Goal: Transaction & Acquisition: Purchase product/service

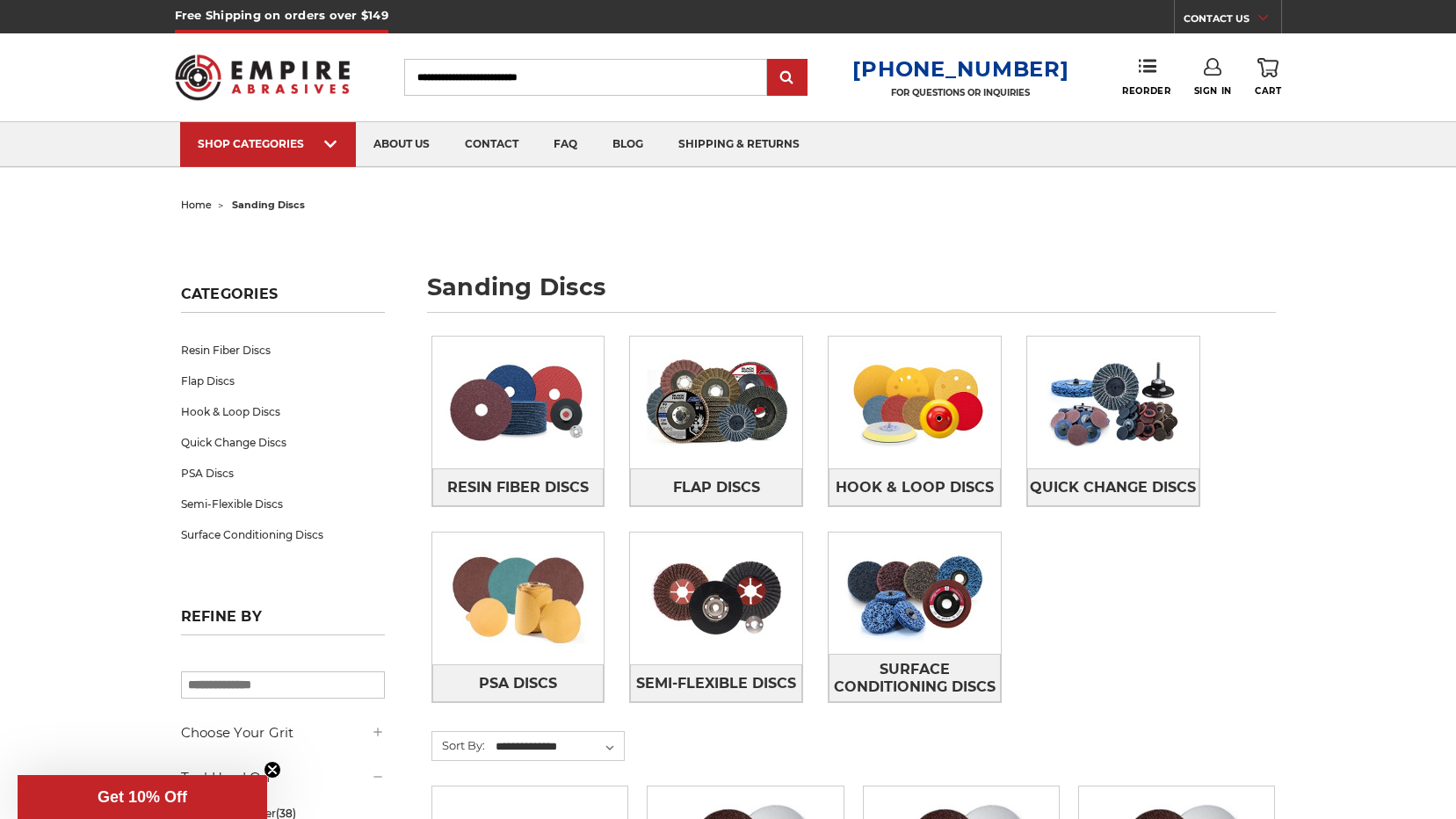
click at [607, 72] on input "Search" at bounding box center [586, 77] width 363 height 37
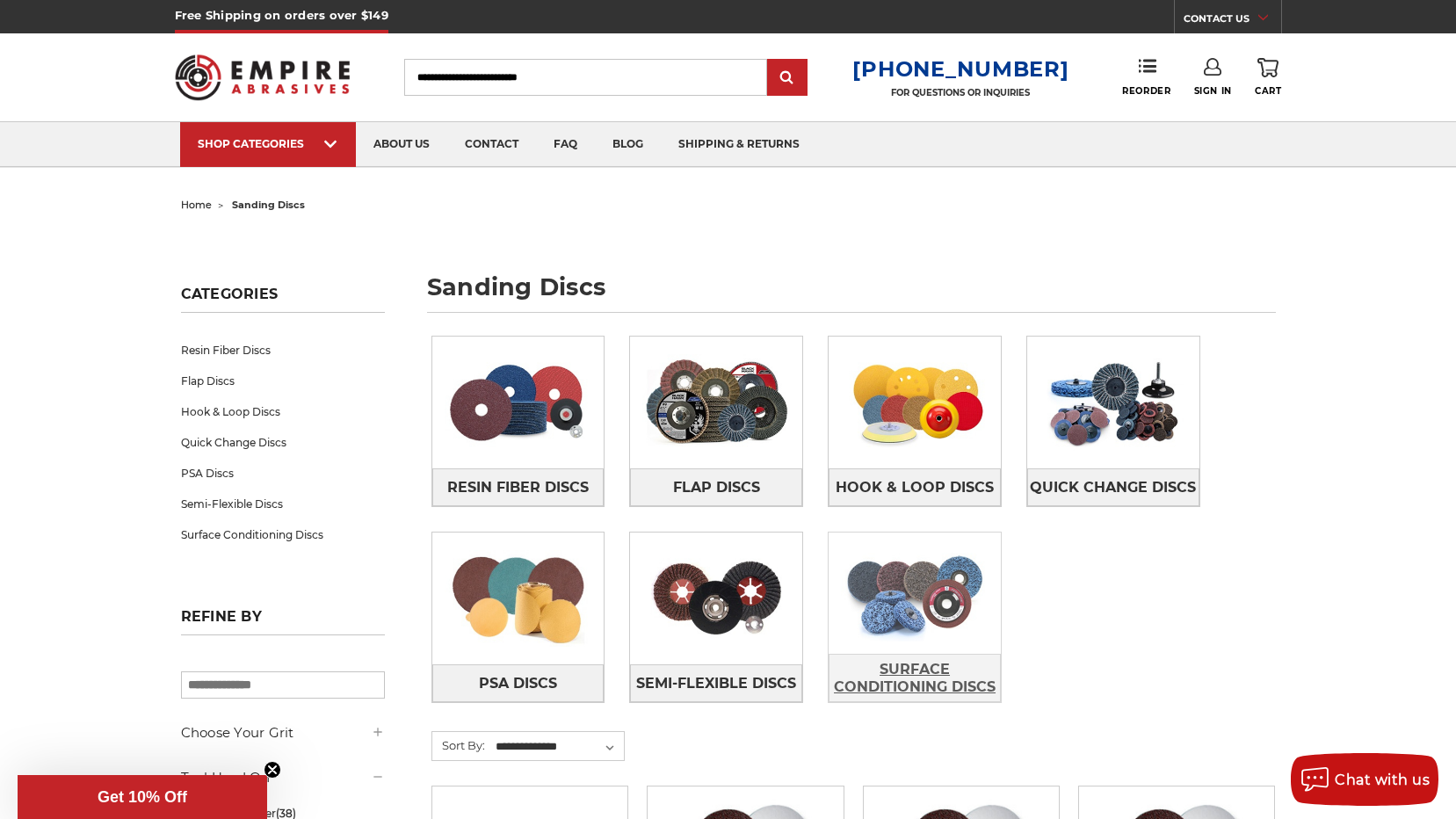
click at [918, 665] on span "Surface Conditioning Discs" at bounding box center [914, 679] width 170 height 47
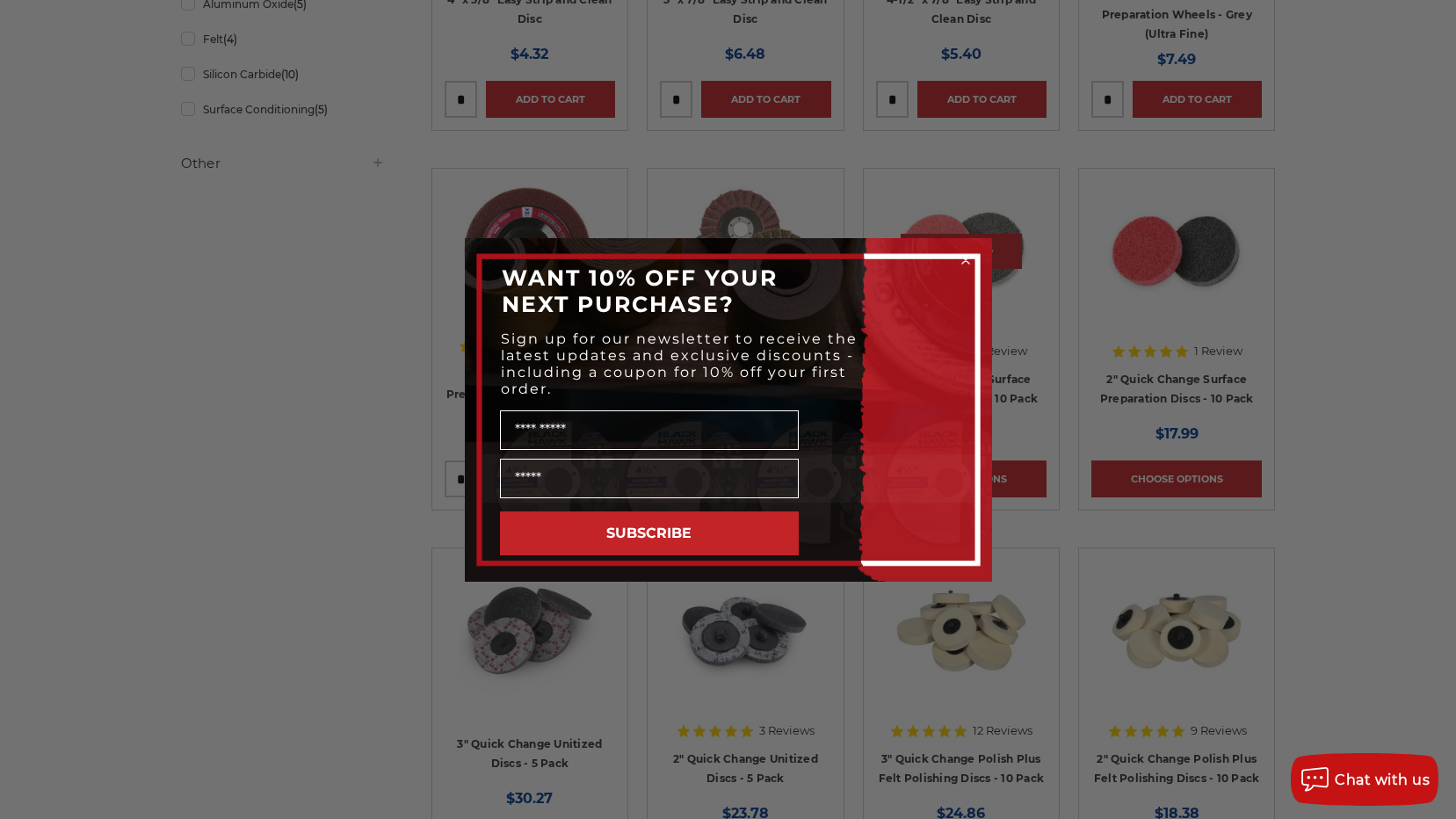
scroll to position [703, 0]
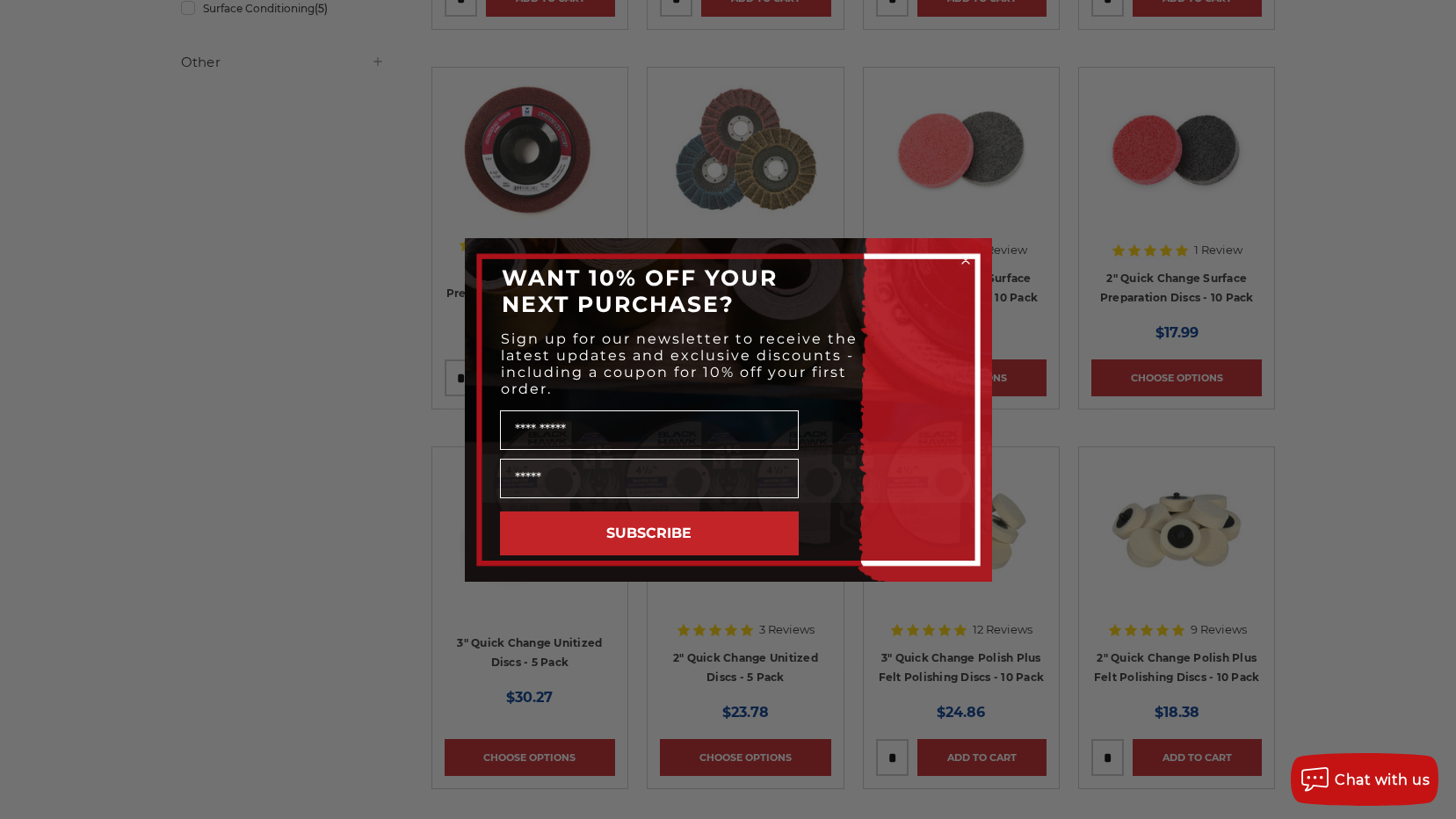
click at [963, 257] on icon "Close dialog" at bounding box center [966, 260] width 7 height 7
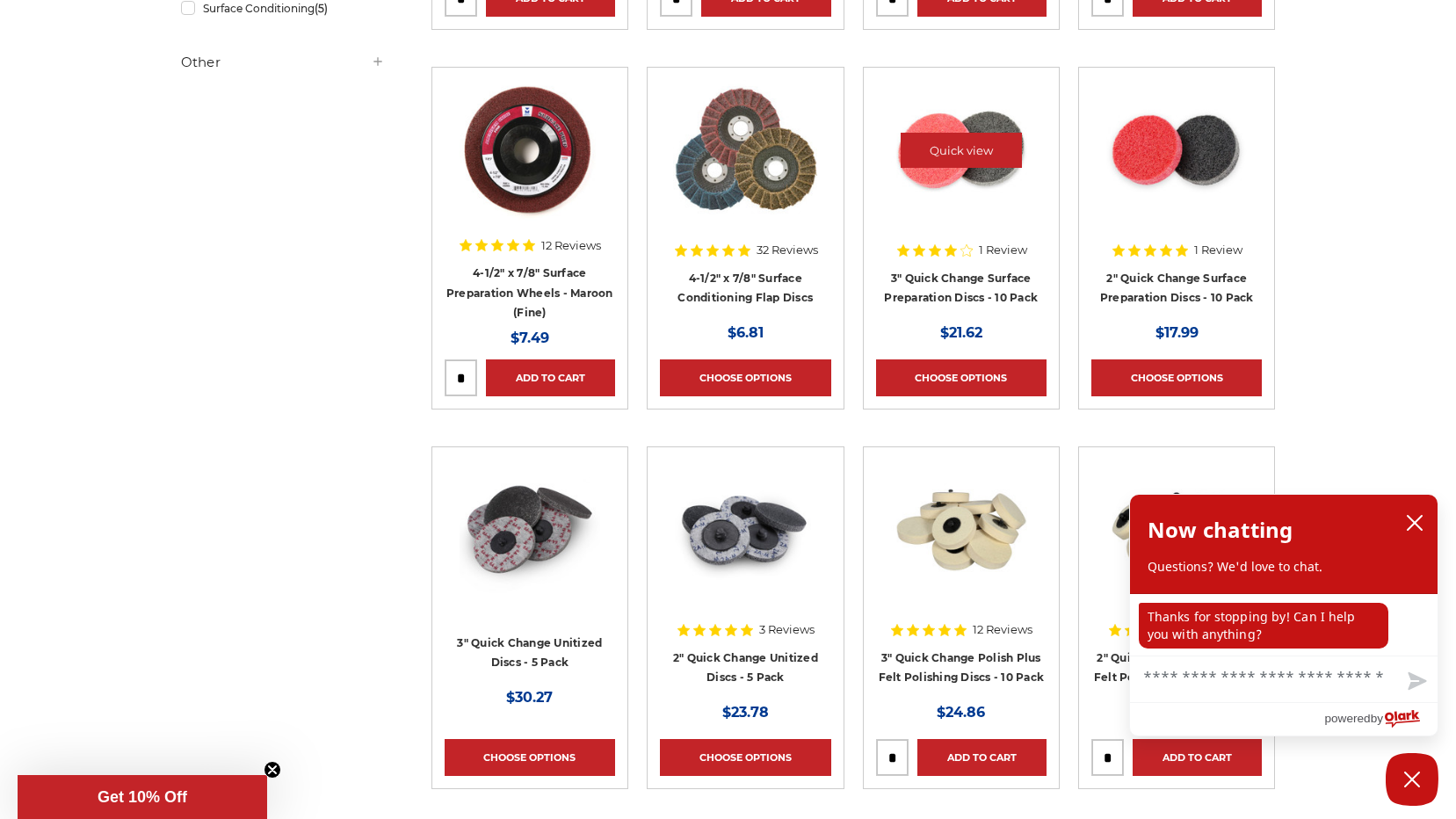
click at [936, 176] on img at bounding box center [961, 150] width 140 height 140
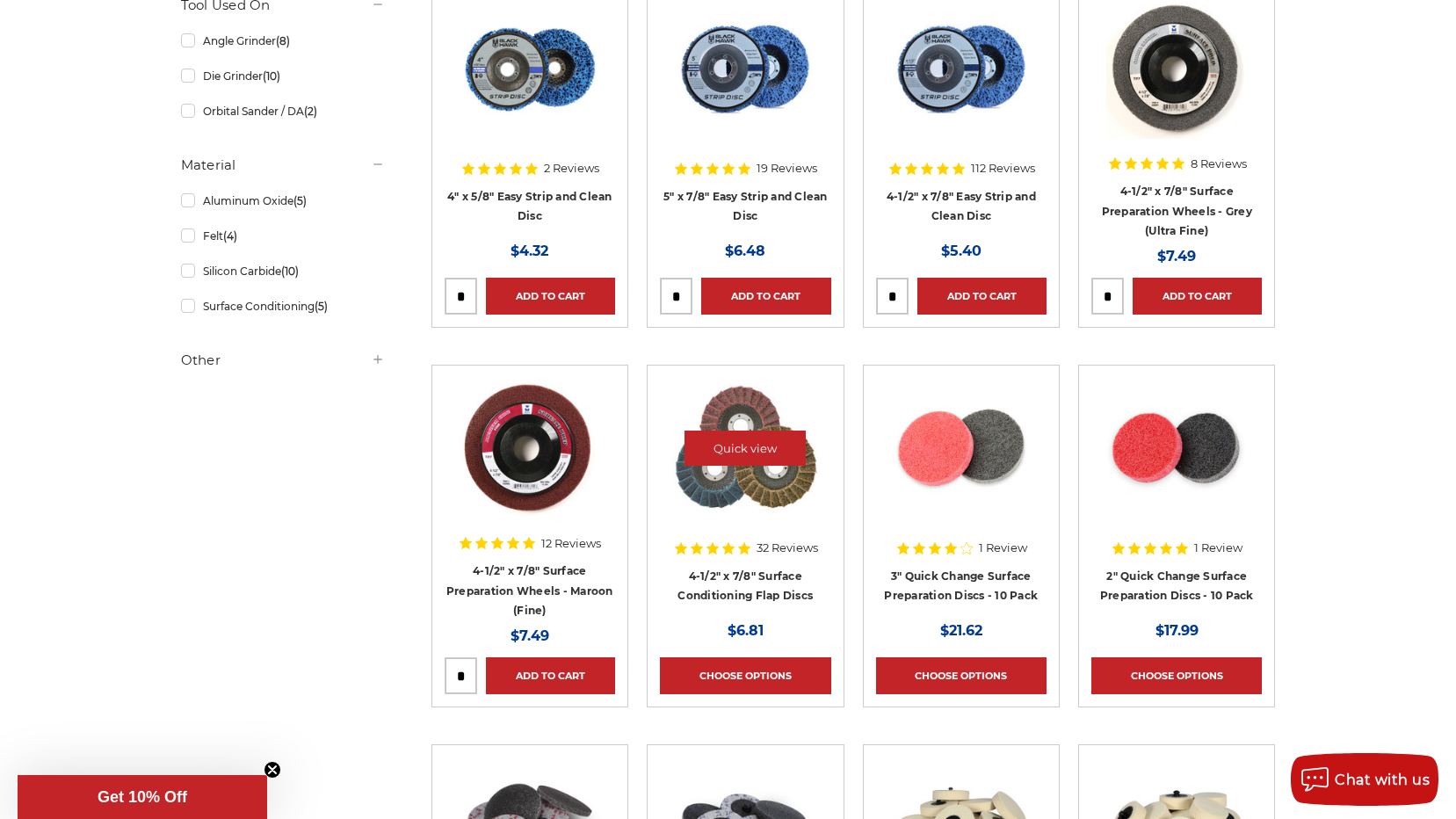
scroll to position [153, 0]
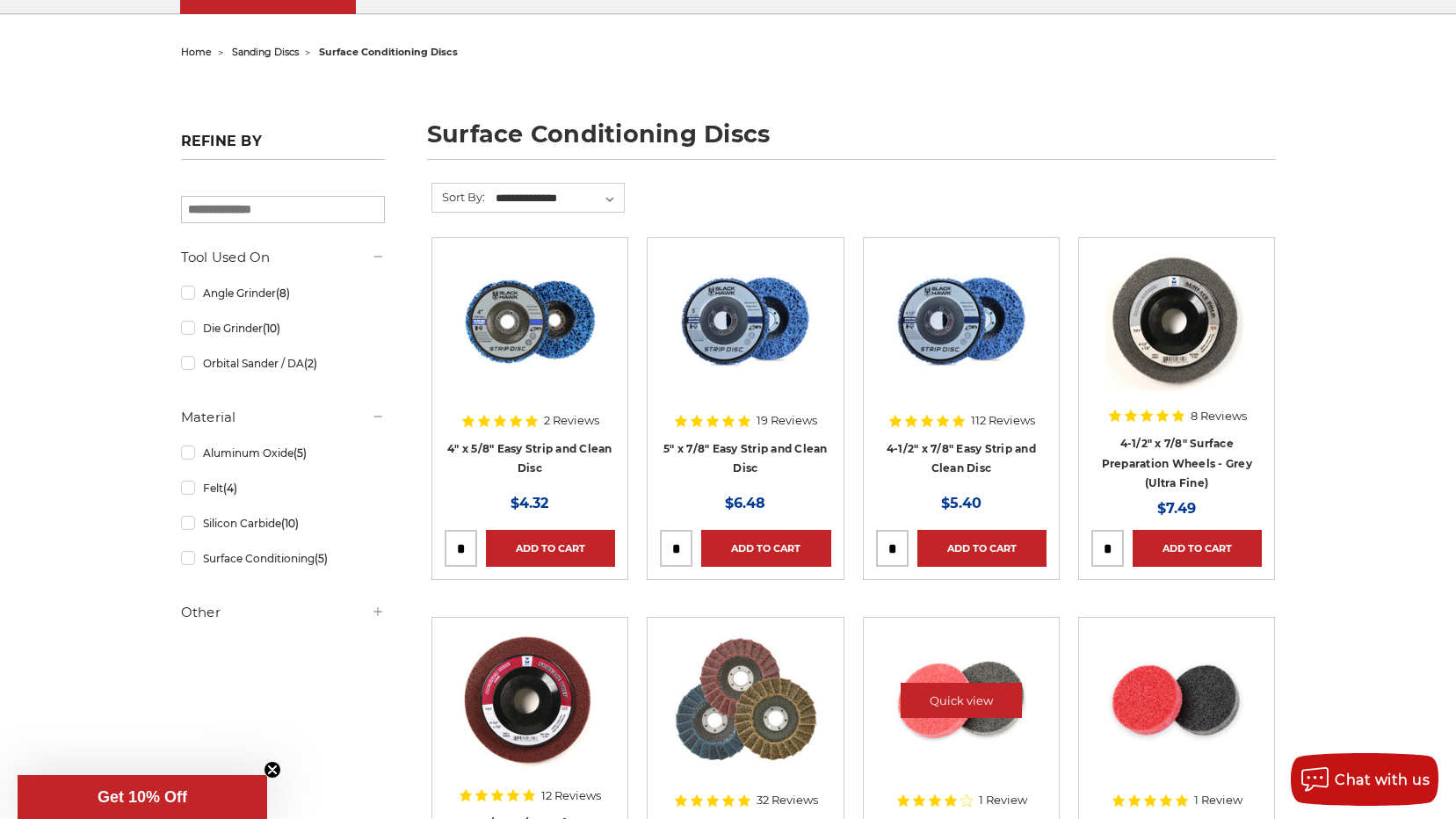
click at [1022, 697] on img at bounding box center [961, 700] width 140 height 140
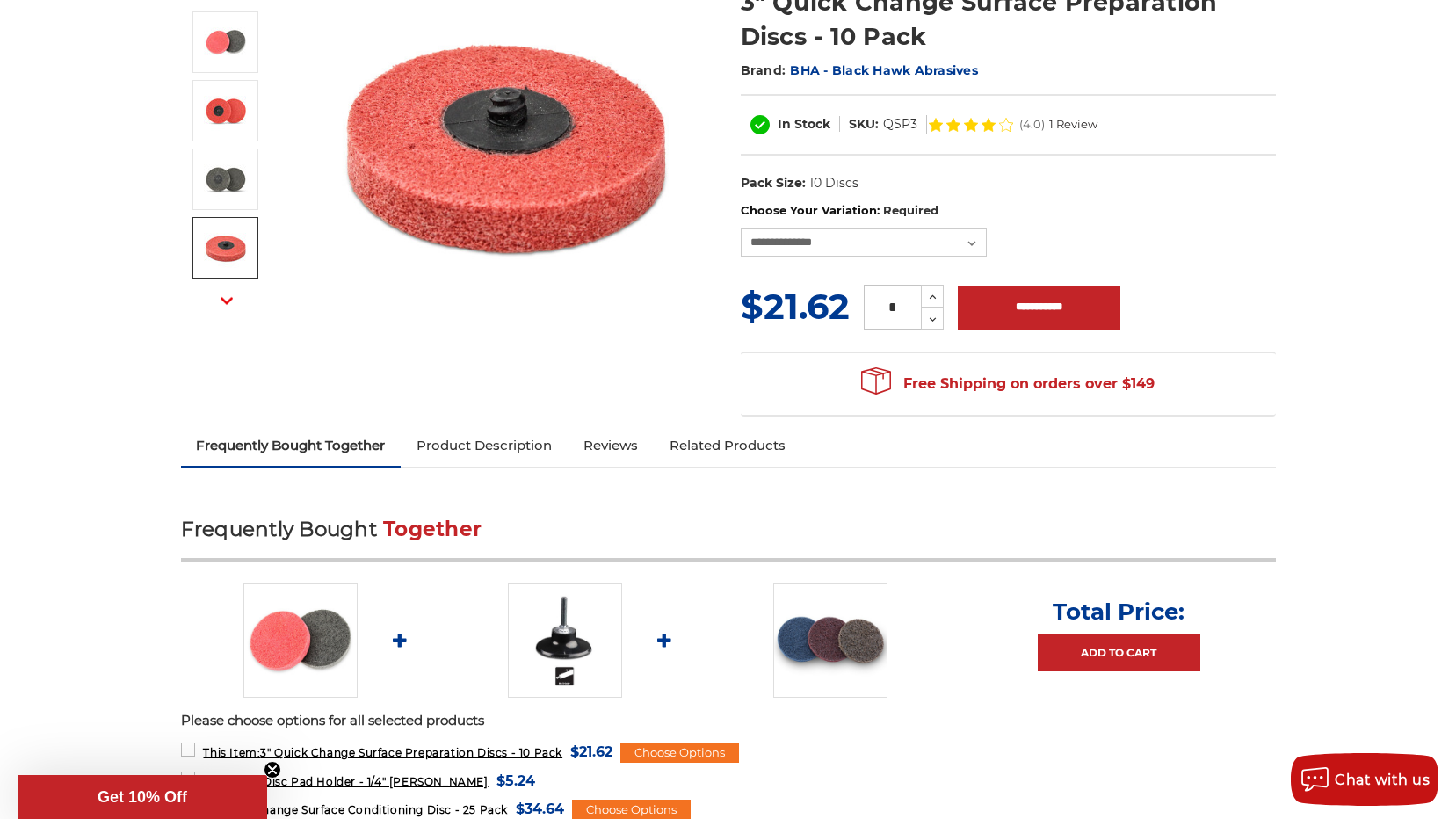
click at [214, 237] on img at bounding box center [226, 248] width 44 height 44
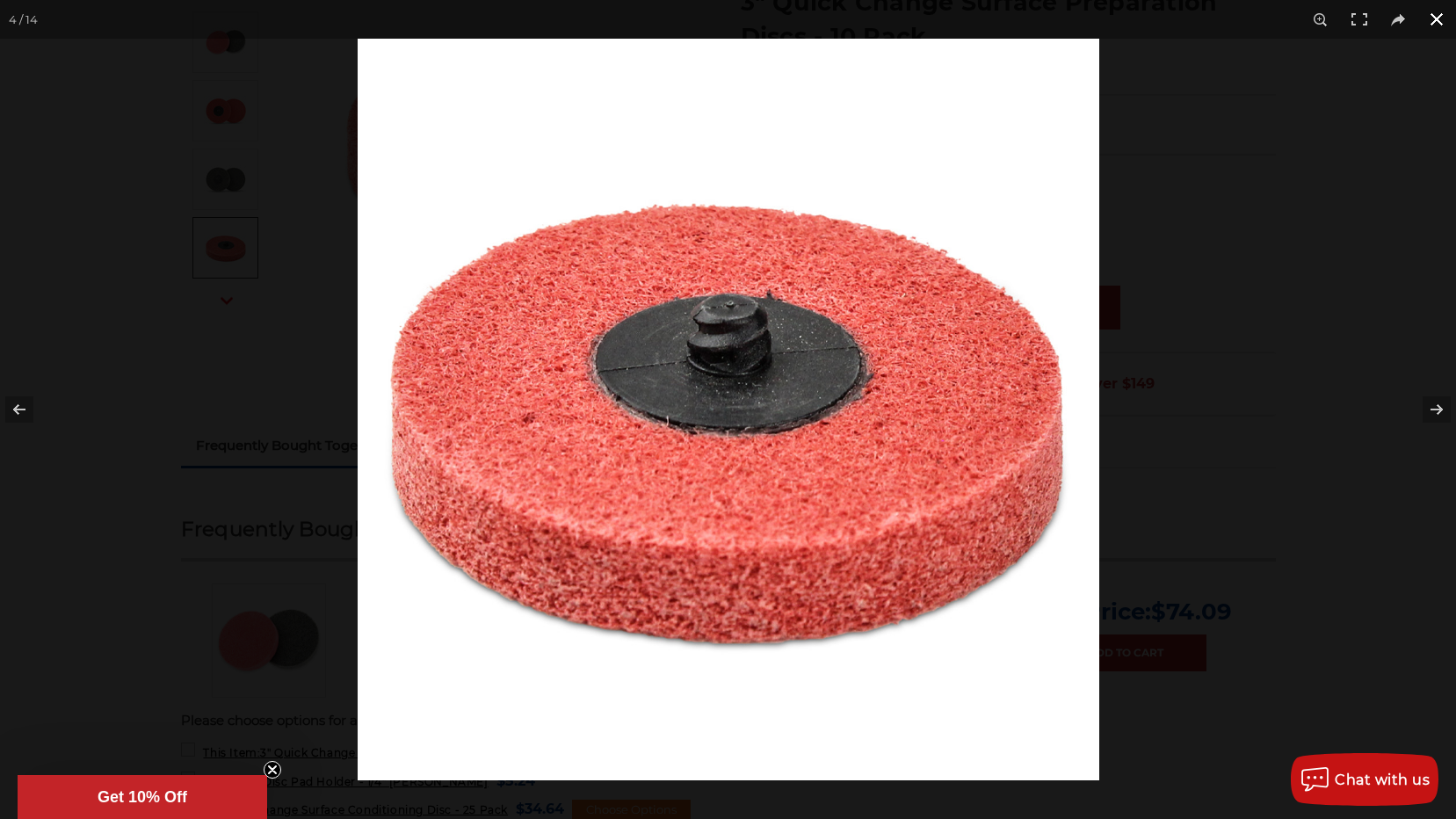
click at [1438, 12] on button at bounding box center [1436, 19] width 39 height 39
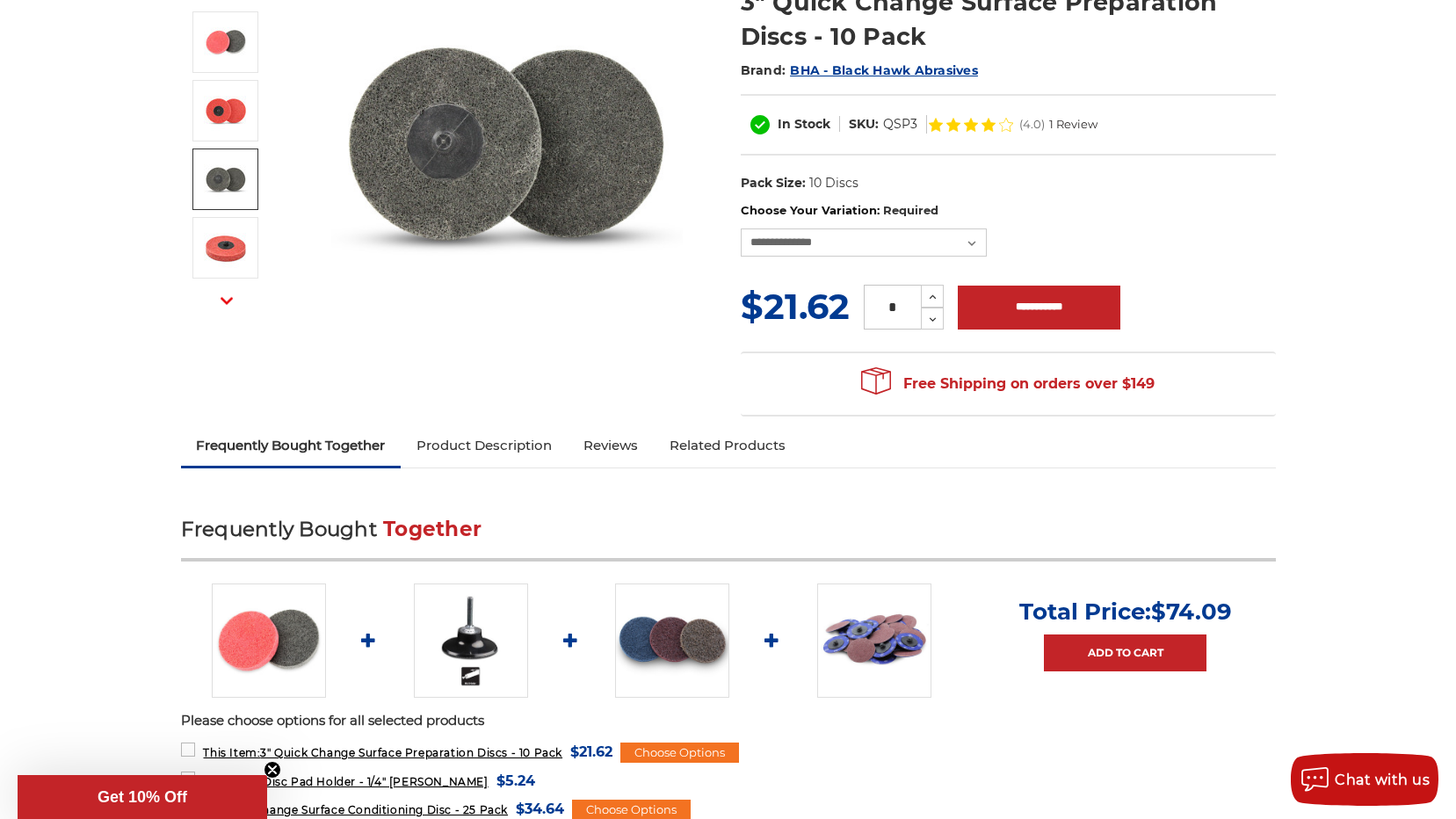
click at [219, 180] on img at bounding box center [226, 179] width 44 height 44
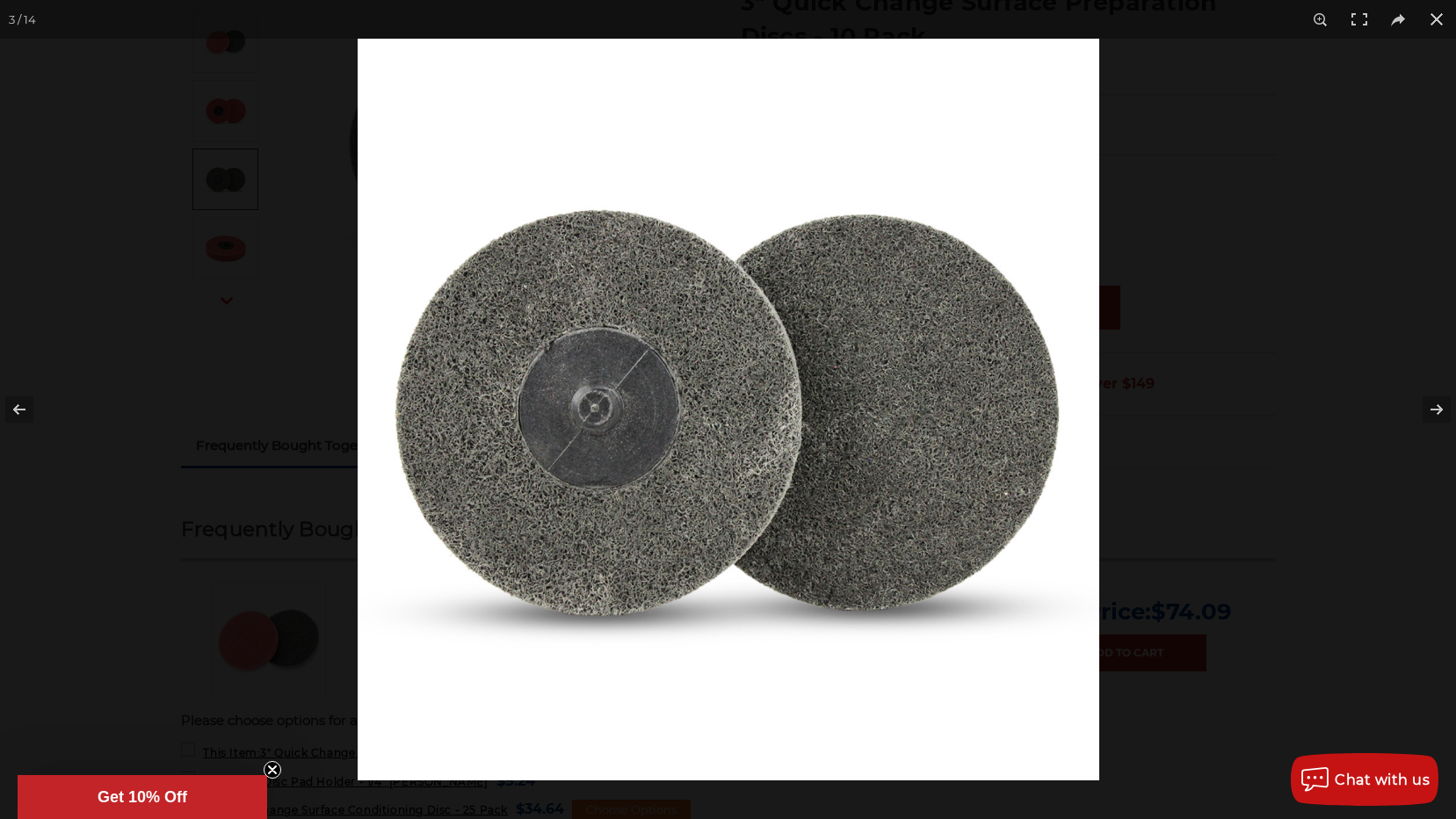
click at [219, 180] on div at bounding box center [728, 410] width 1456 height 819
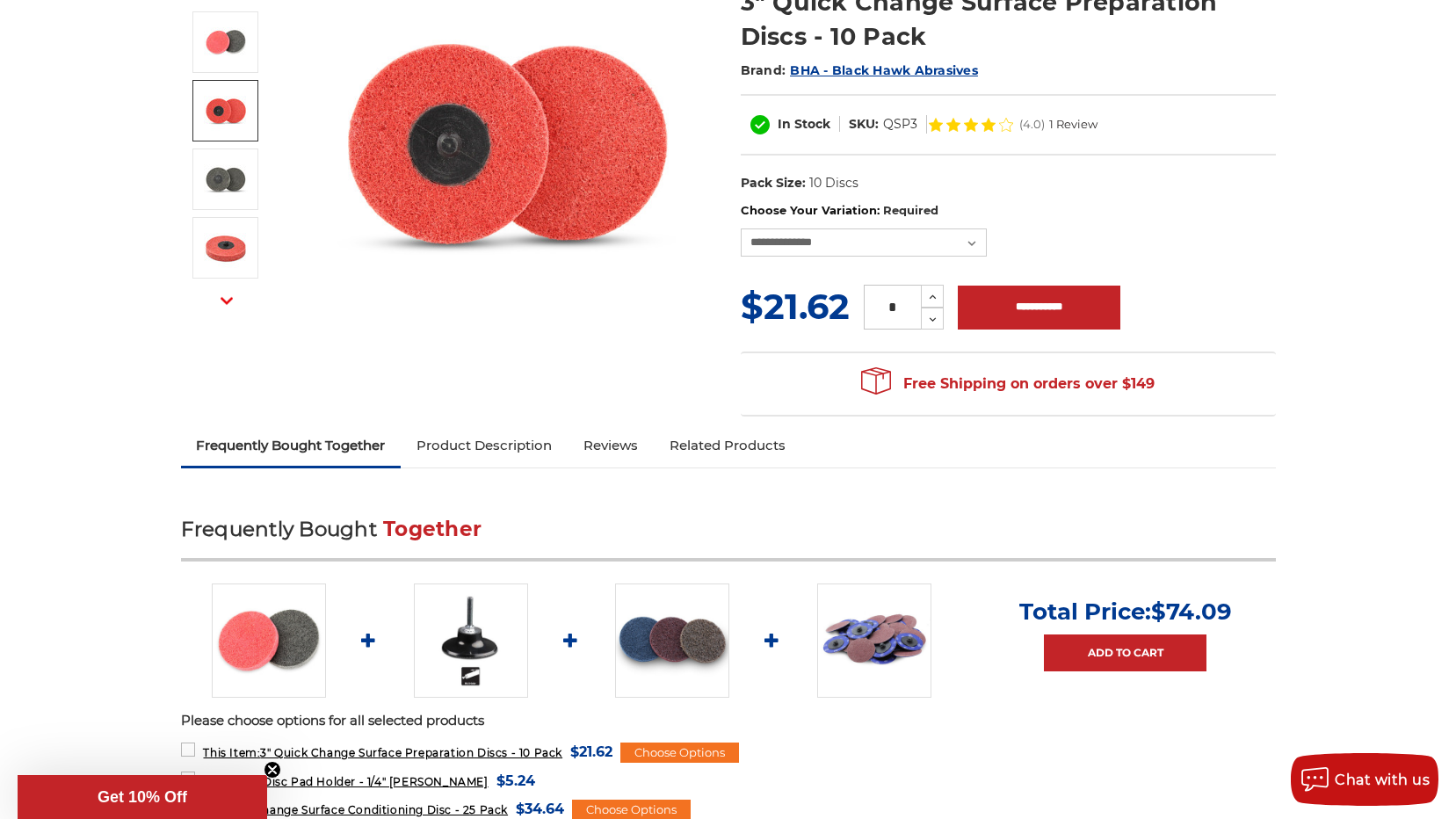
click at [206, 98] on img at bounding box center [226, 110] width 44 height 44
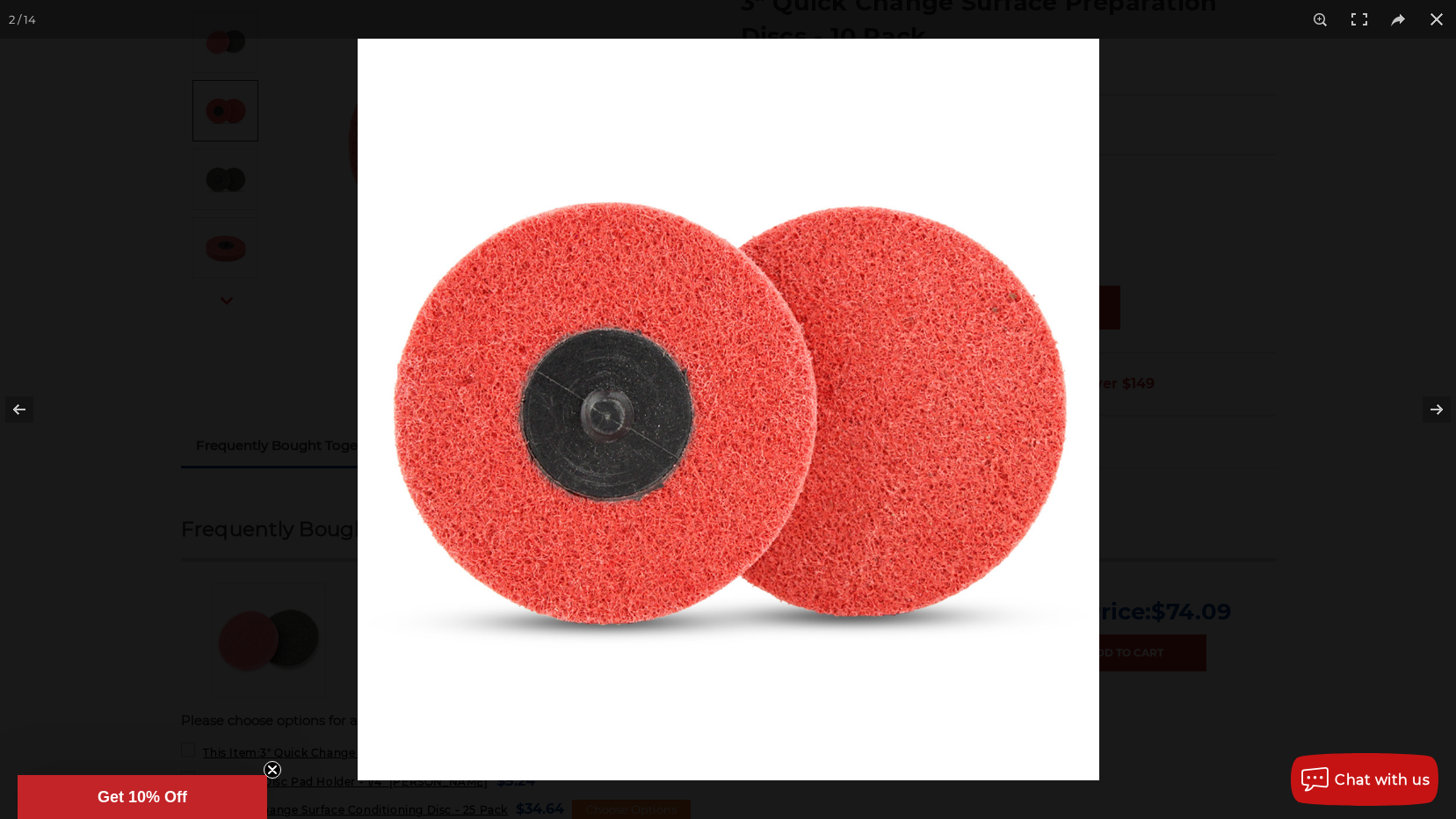
click at [206, 100] on div at bounding box center [728, 410] width 1456 height 819
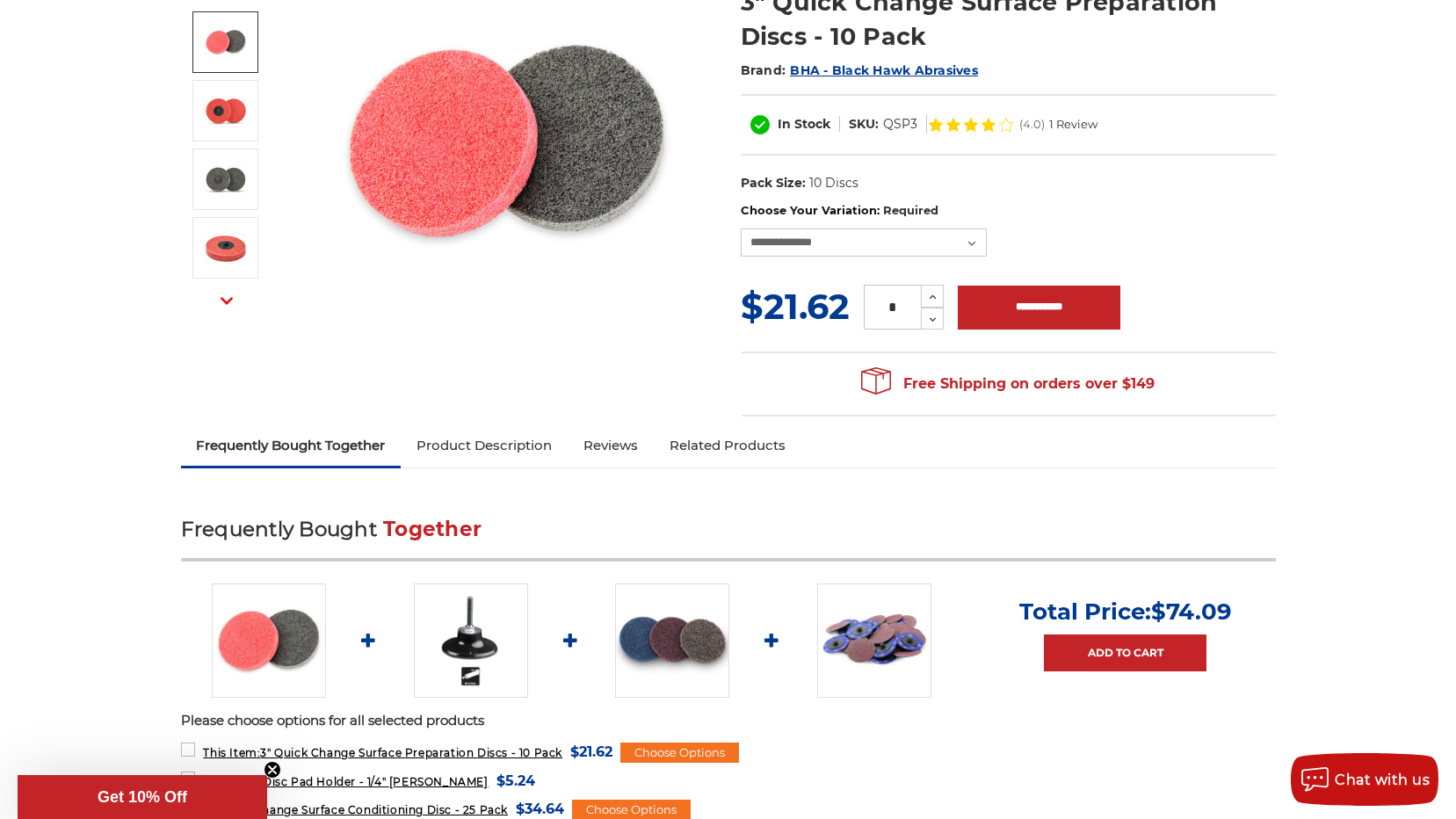
click at [232, 41] on img at bounding box center [226, 41] width 44 height 44
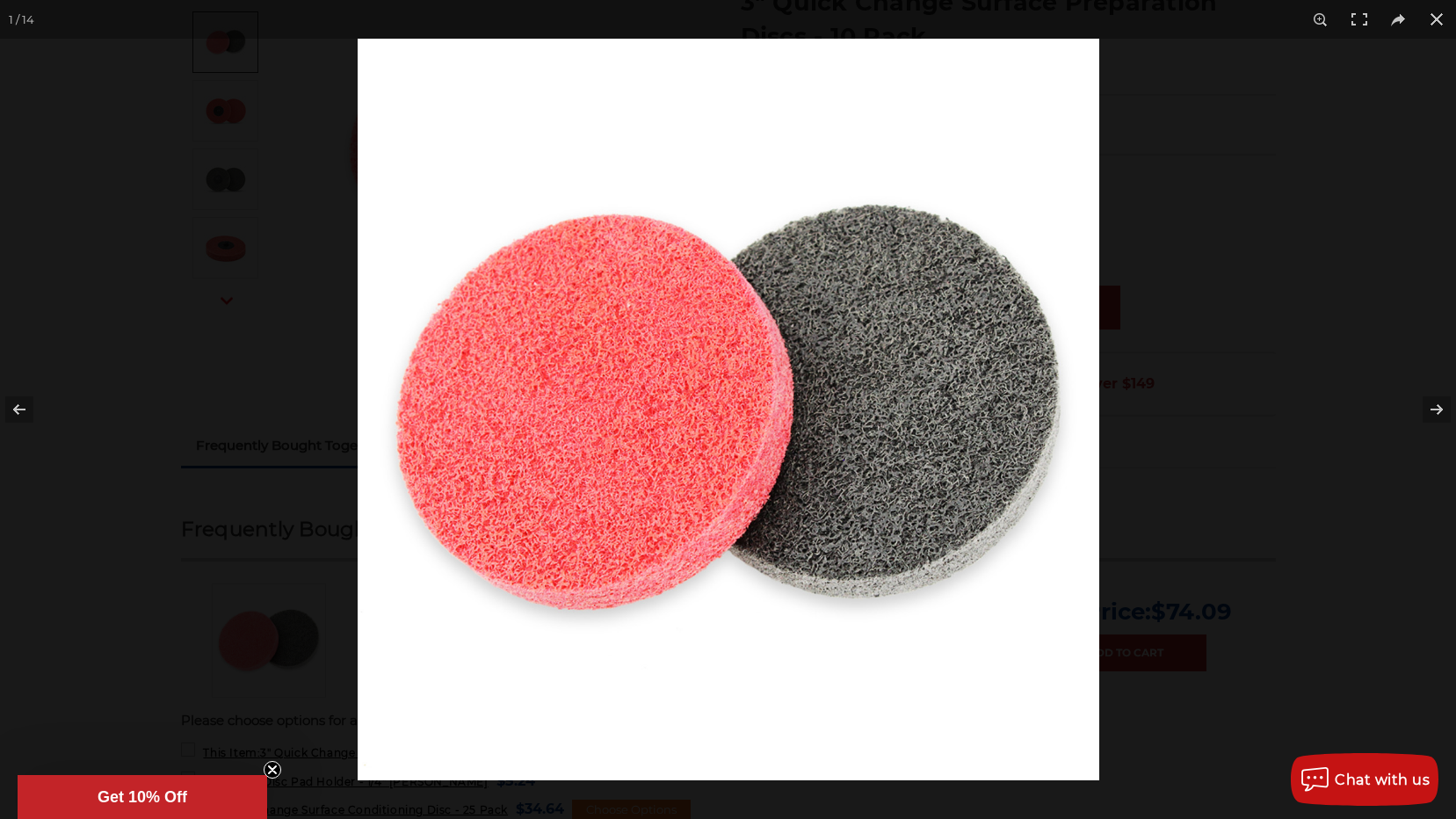
click at [232, 41] on div at bounding box center [728, 410] width 1456 height 819
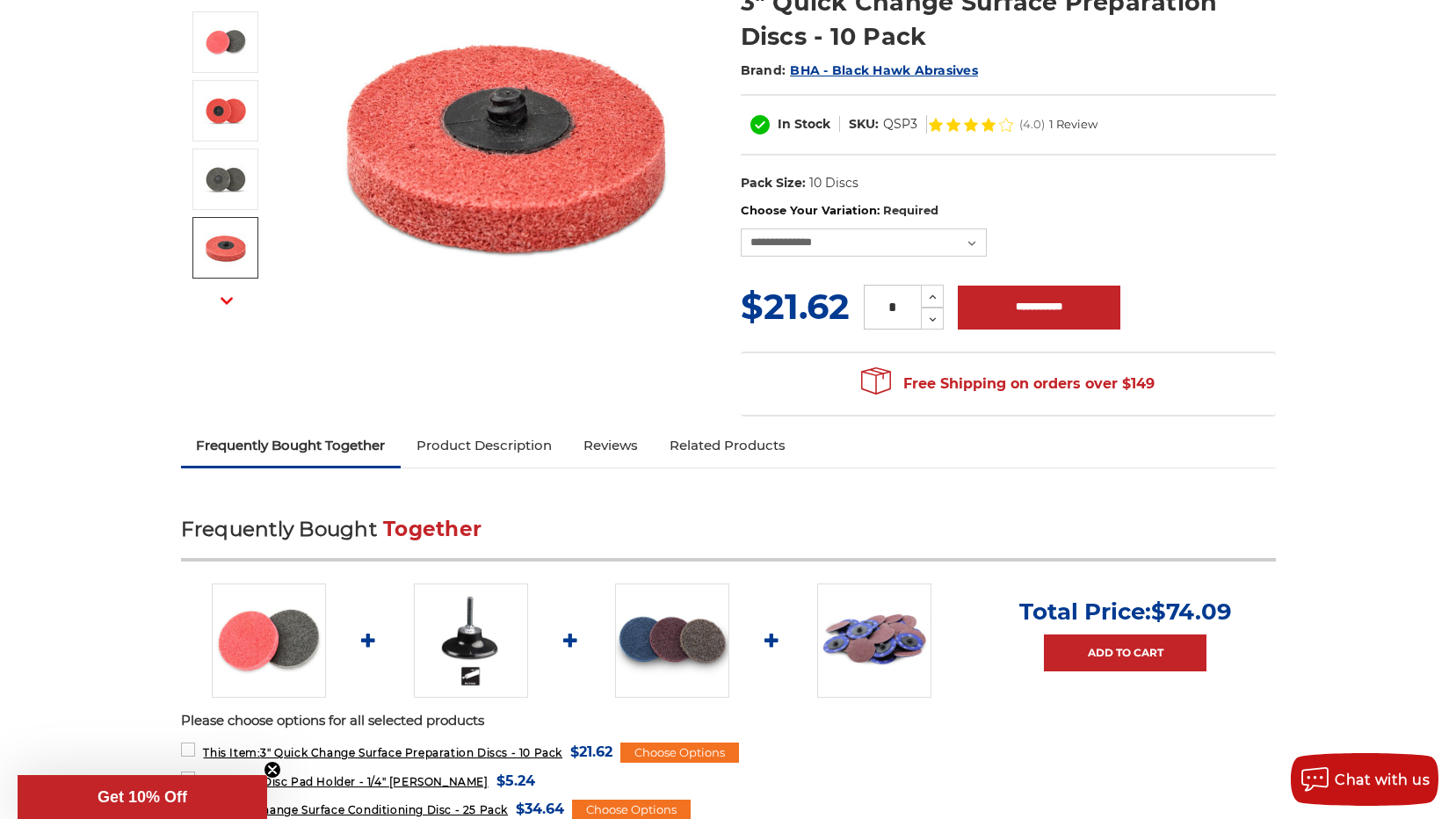
click at [227, 298] on icon "button" at bounding box center [226, 300] width 12 height 12
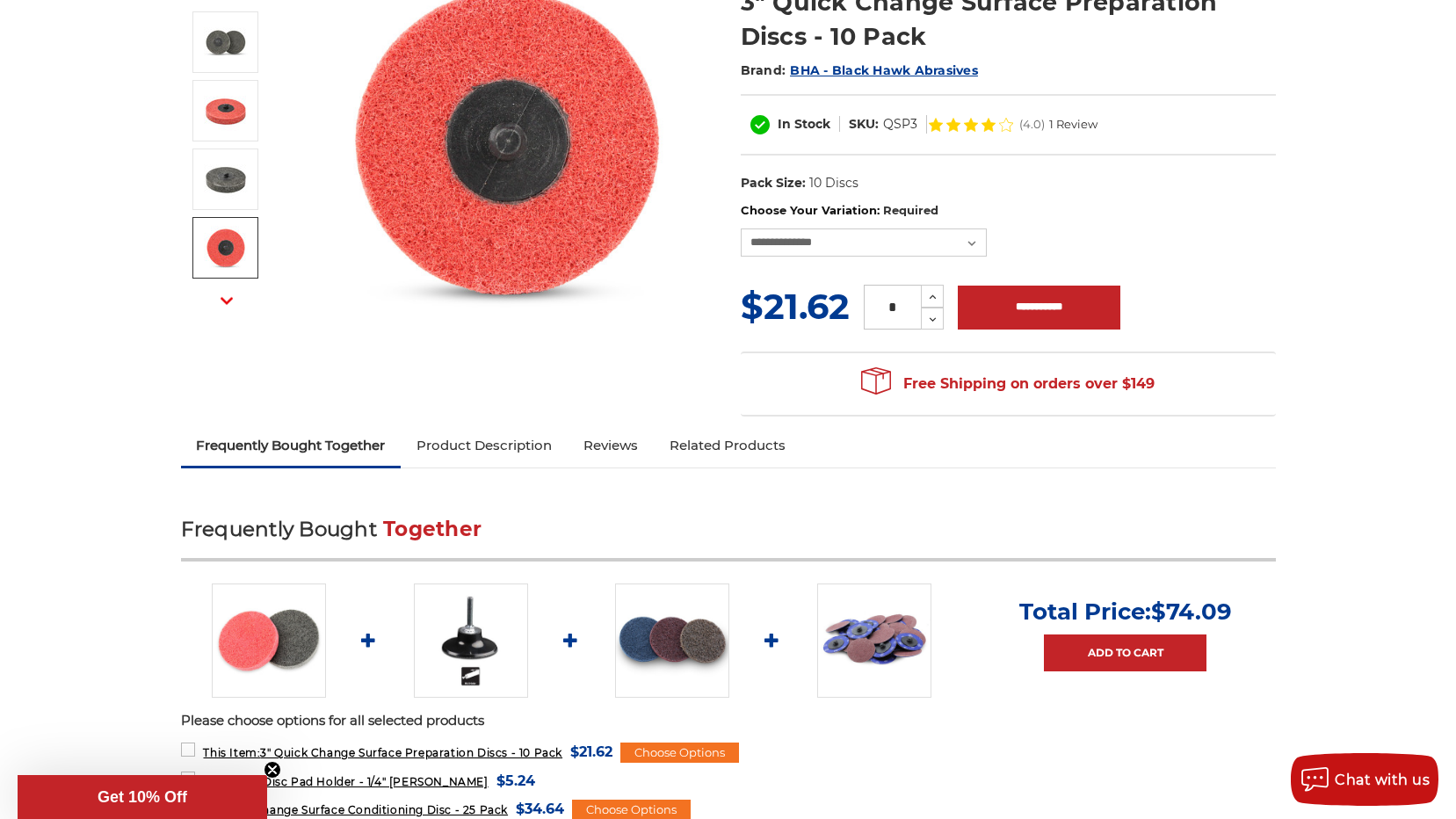
click at [232, 248] on img at bounding box center [226, 248] width 44 height 44
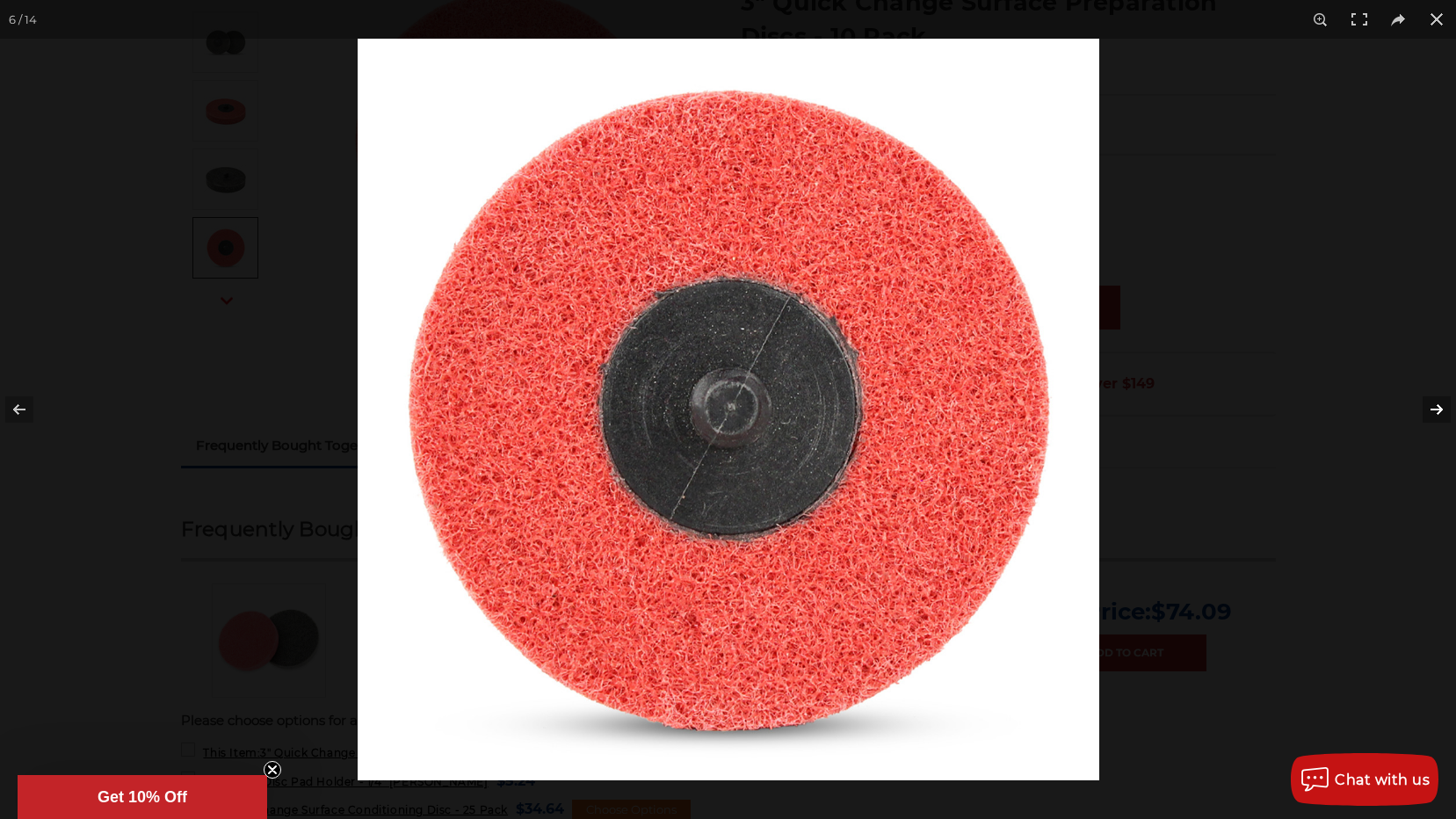
click at [1427, 399] on button at bounding box center [1425, 409] width 61 height 88
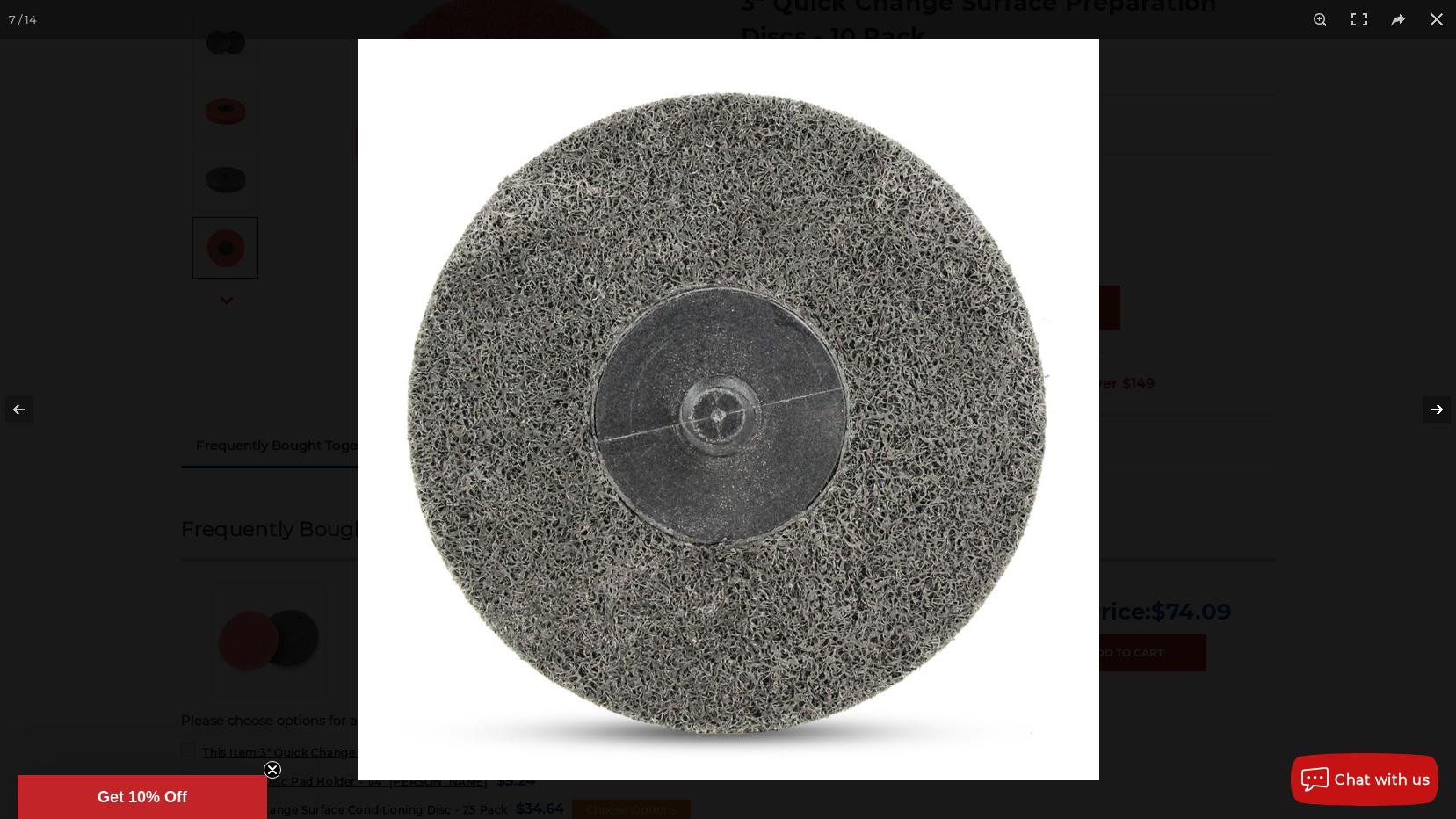
click at [1427, 399] on button at bounding box center [1425, 409] width 61 height 88
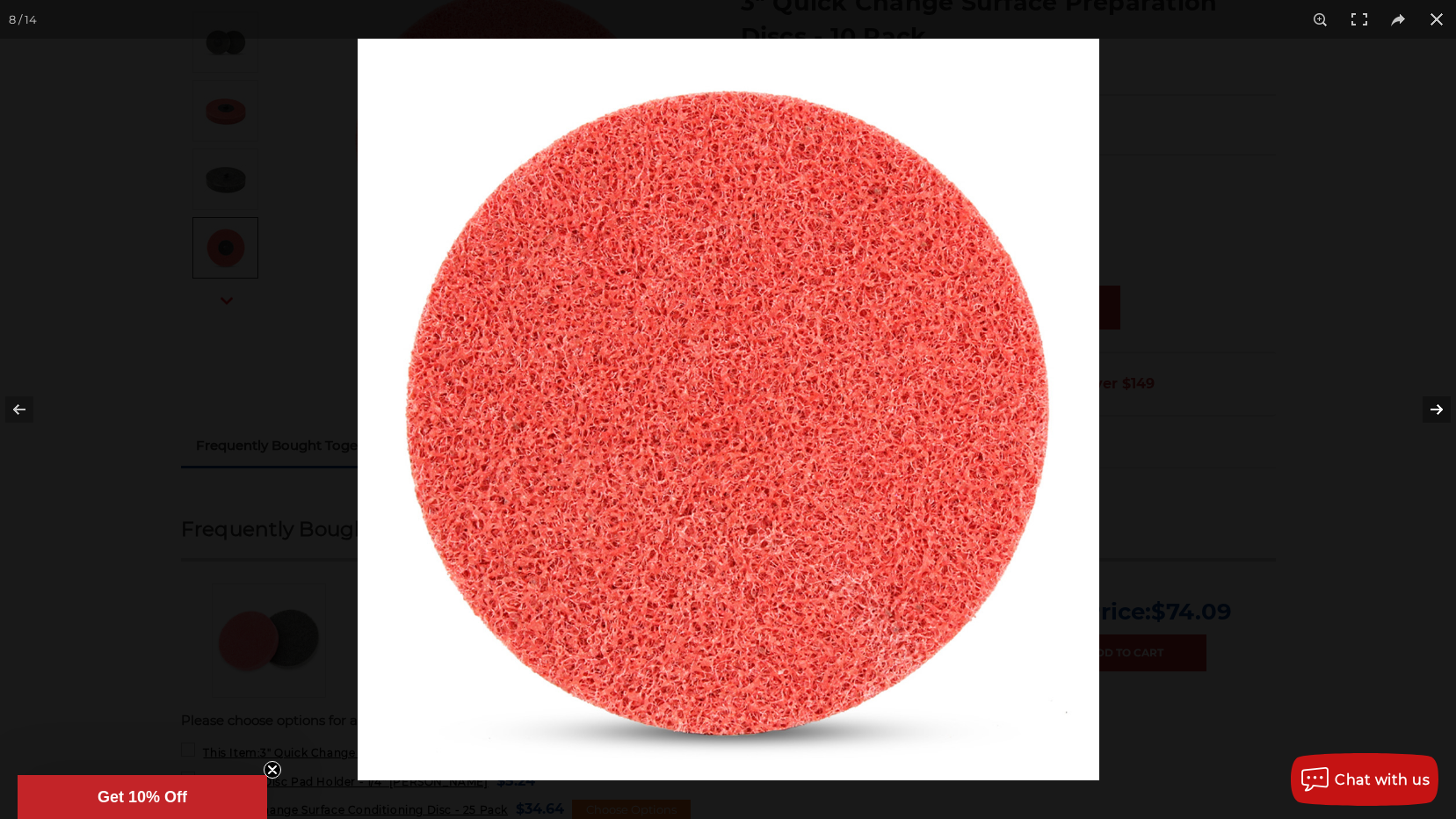
click at [1427, 399] on button at bounding box center [1425, 409] width 61 height 88
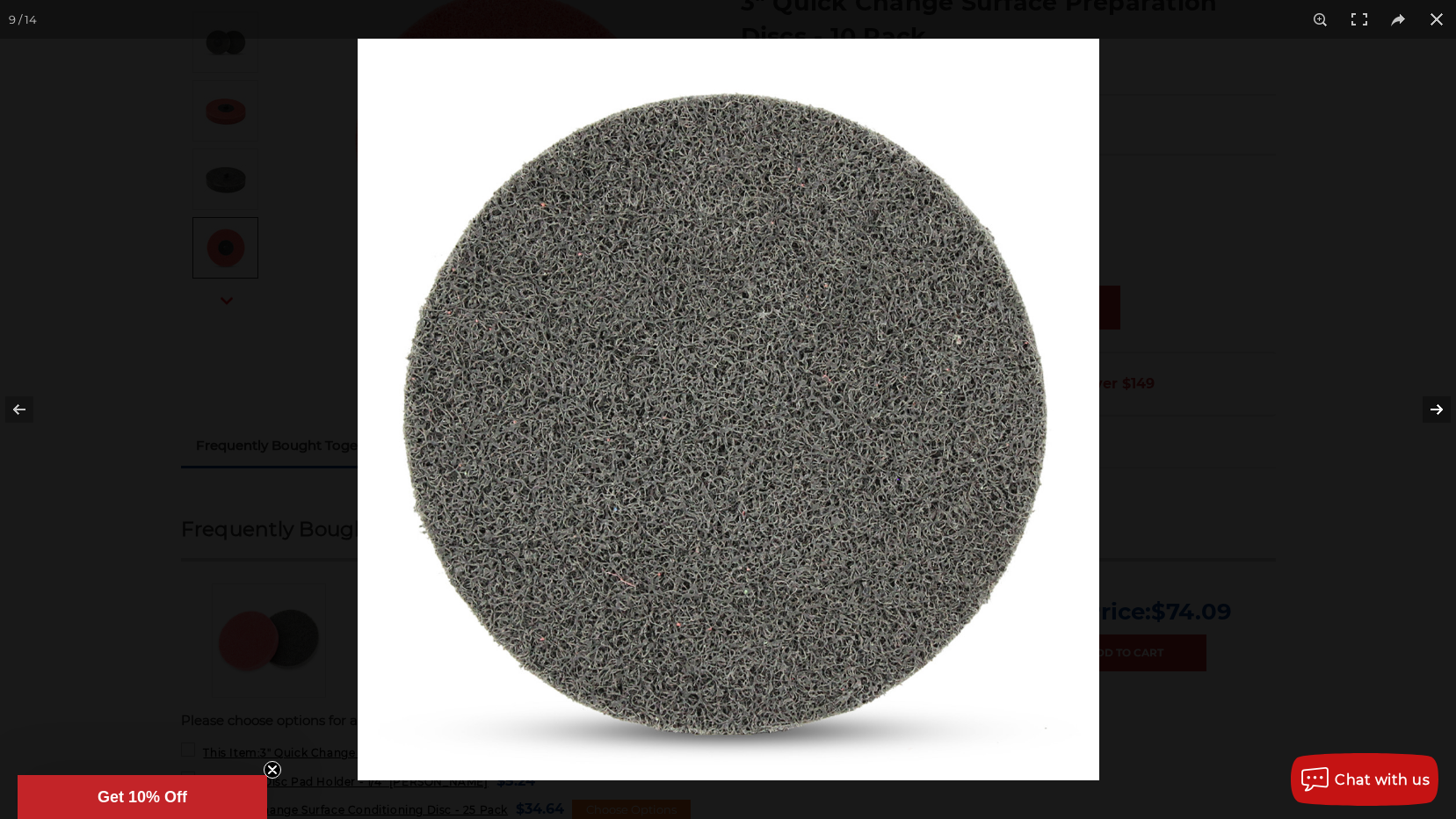
click at [1427, 399] on button at bounding box center [1425, 409] width 61 height 88
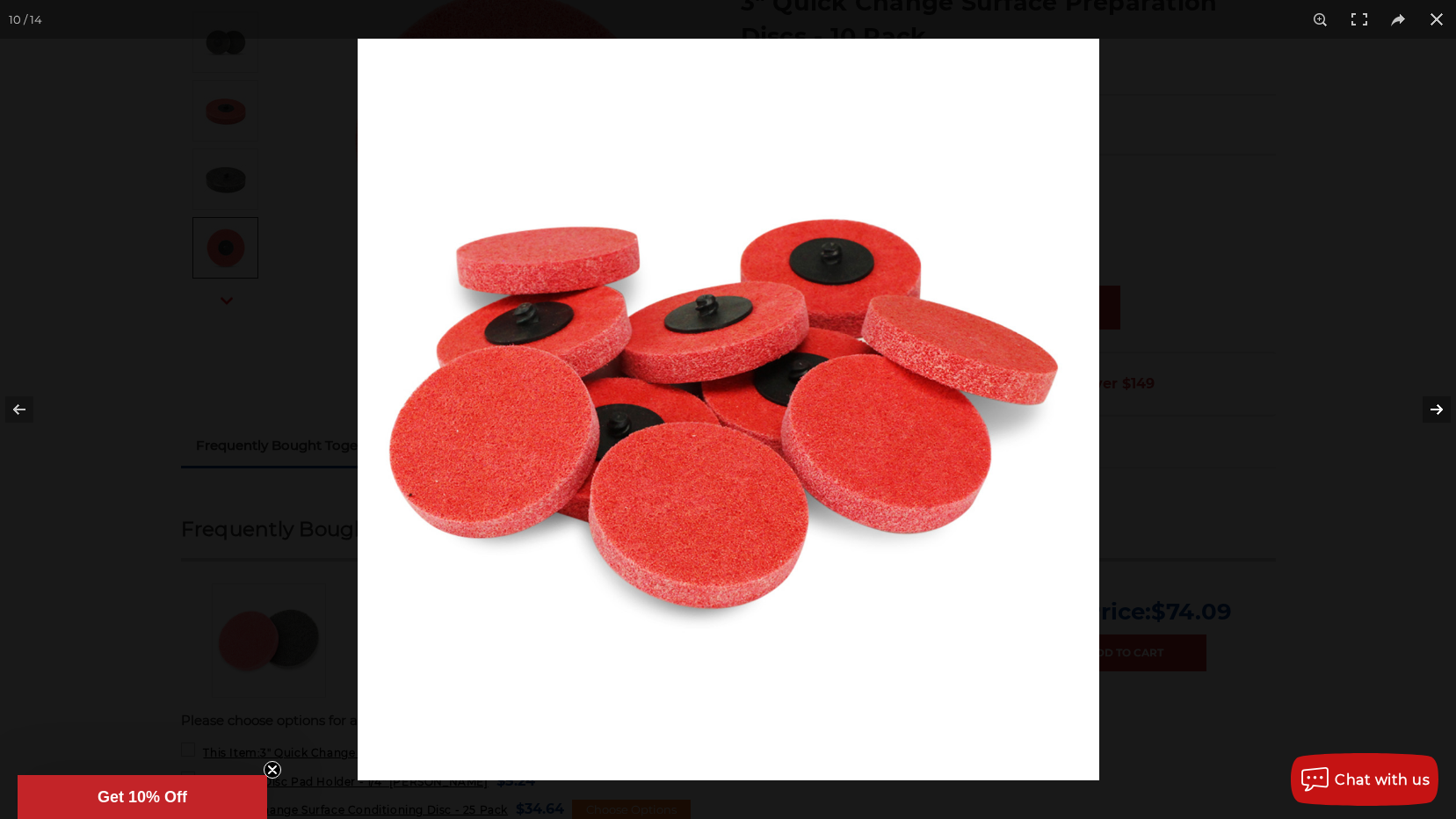
click at [1427, 399] on button at bounding box center [1425, 409] width 61 height 88
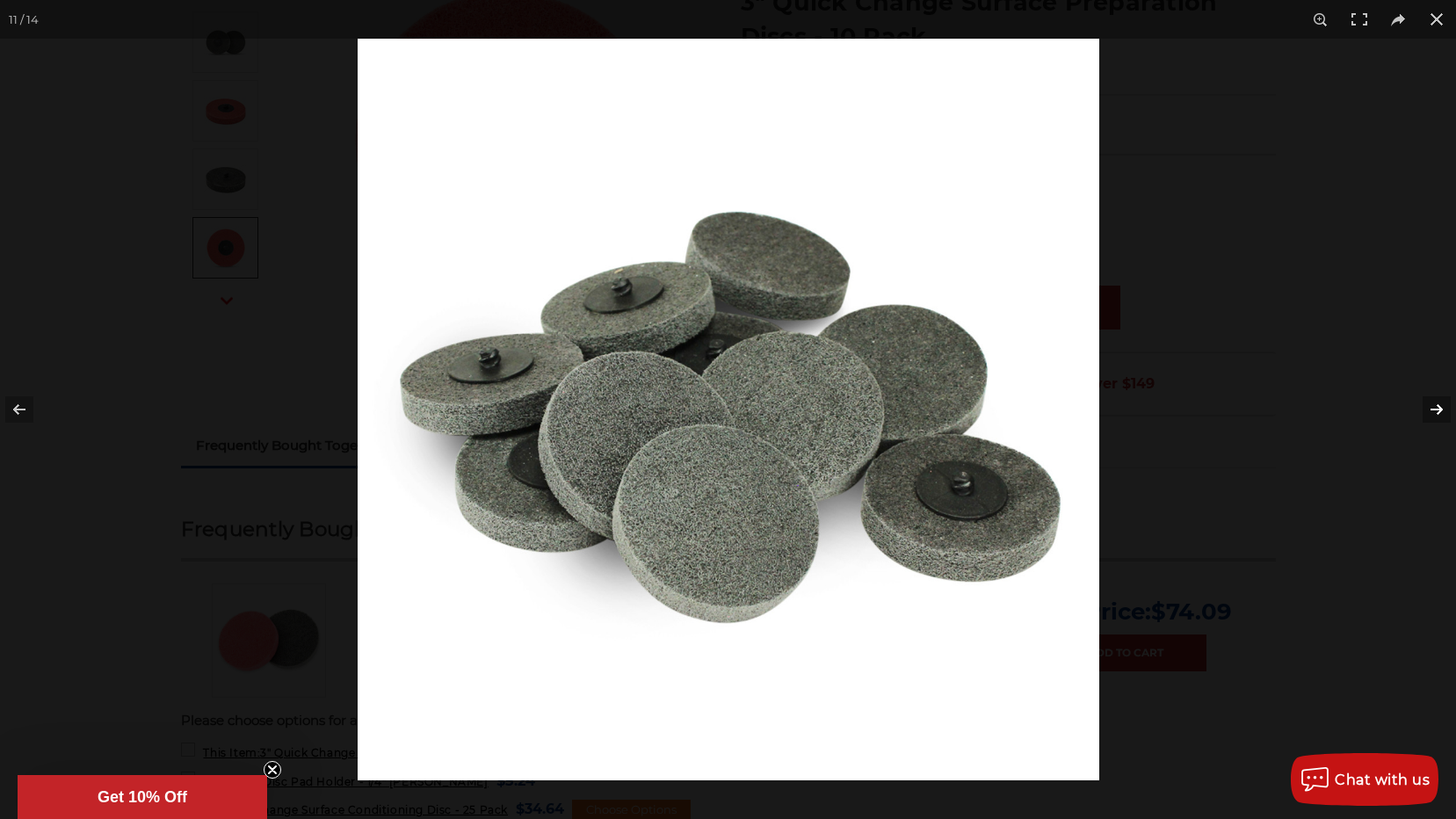
click at [1427, 399] on button at bounding box center [1425, 409] width 61 height 88
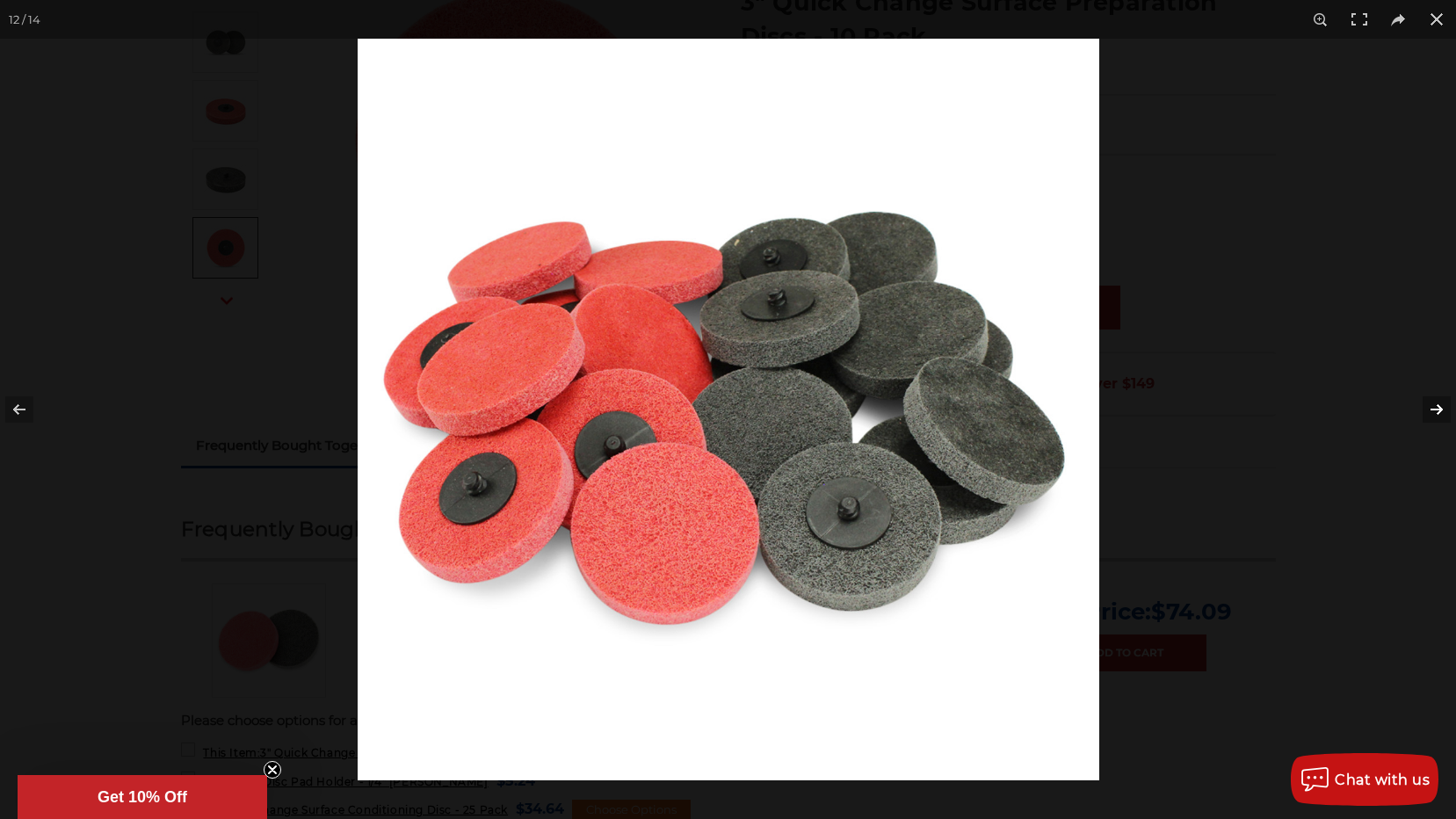
click at [1427, 399] on button at bounding box center [1425, 409] width 61 height 88
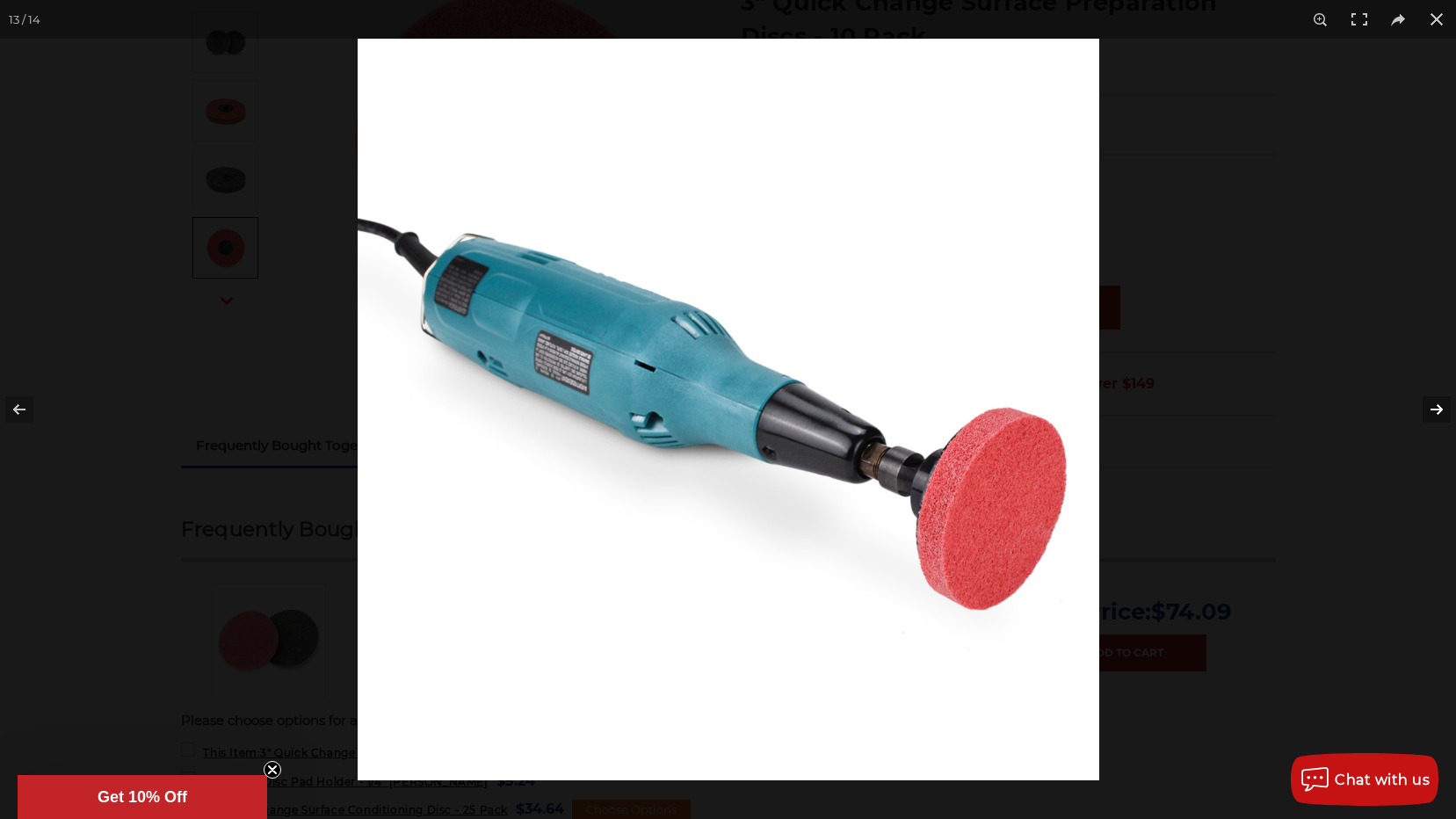
click at [1427, 399] on button at bounding box center [1425, 409] width 61 height 88
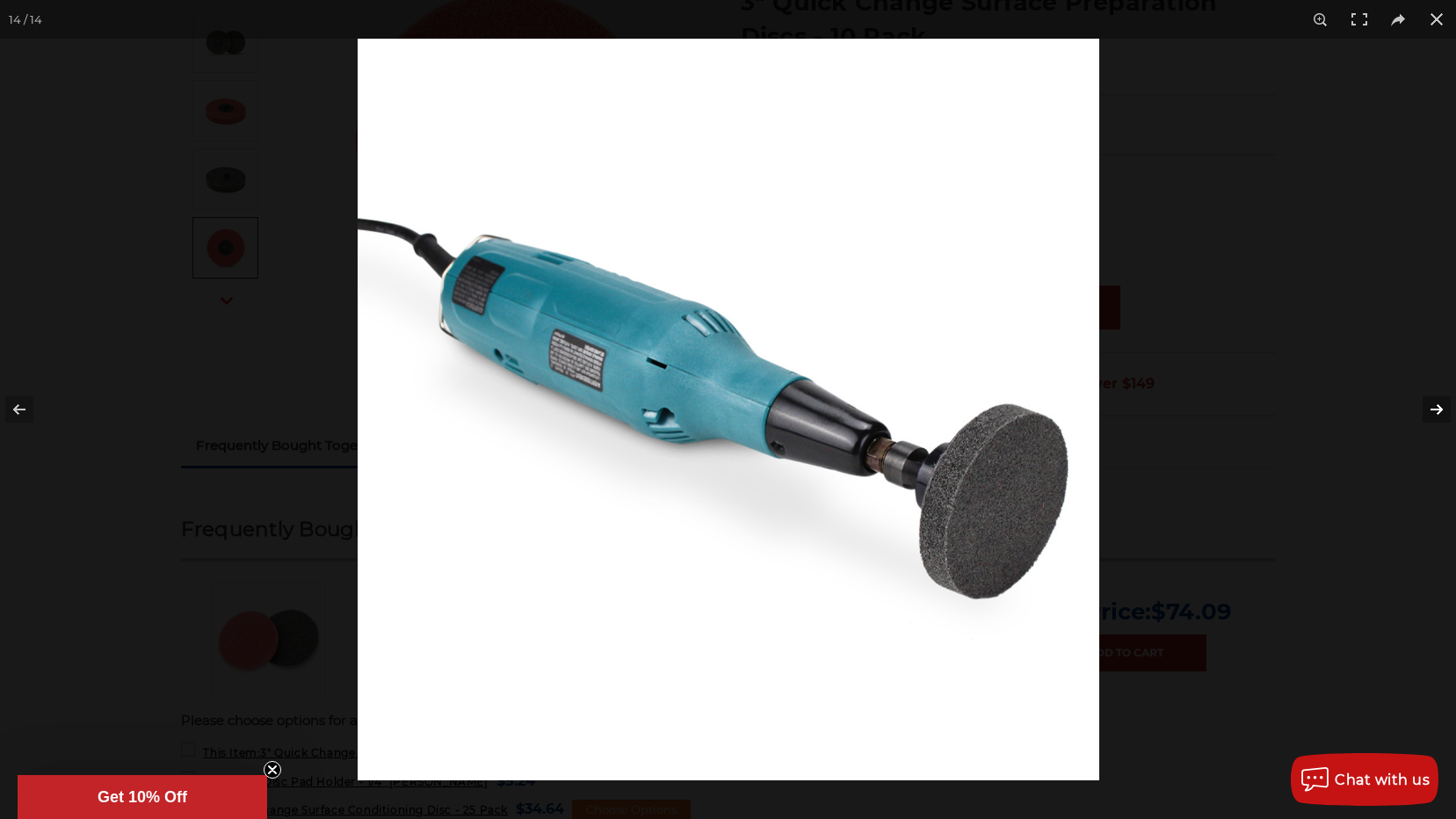
click at [1427, 399] on button at bounding box center [1425, 409] width 61 height 88
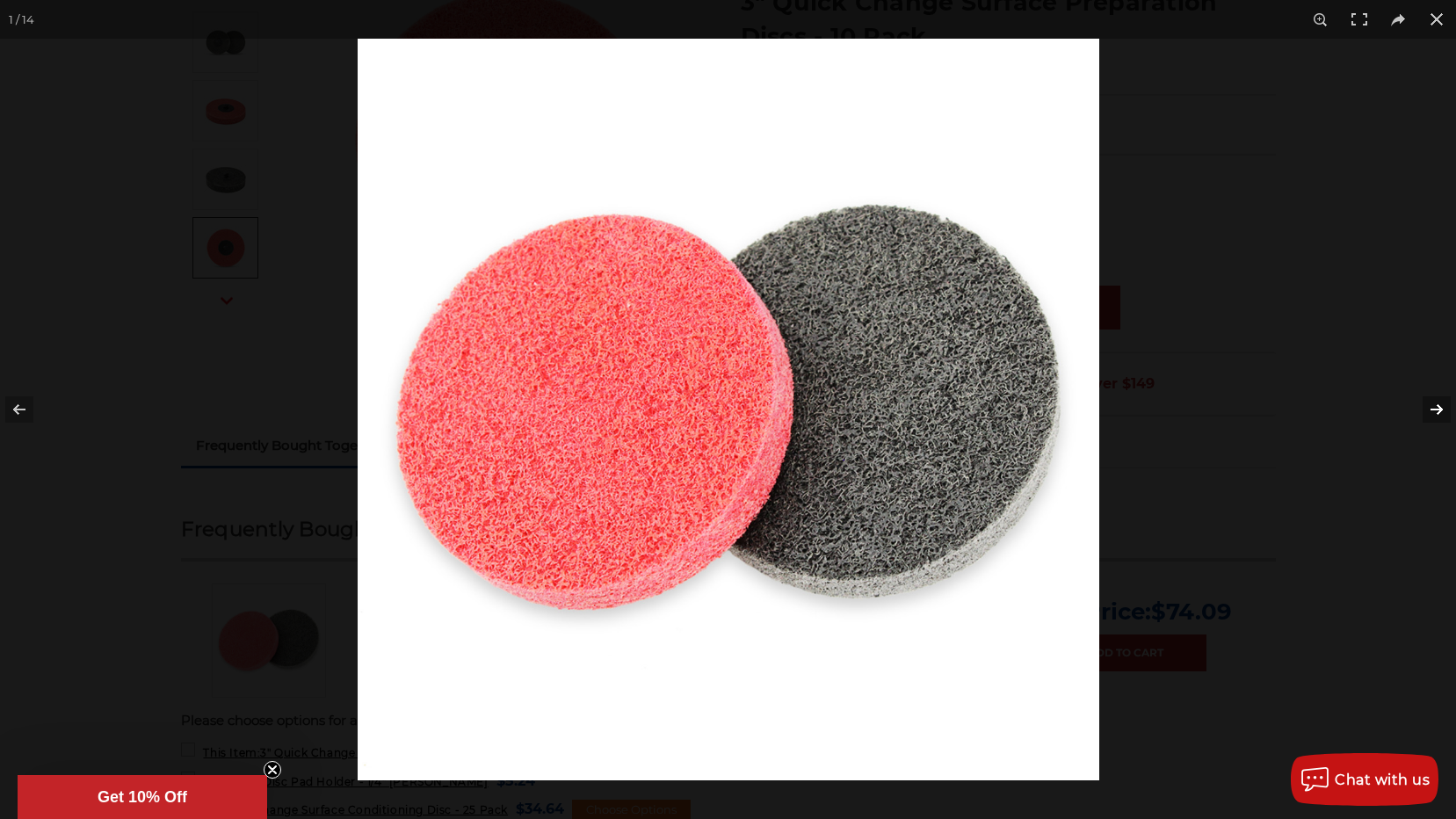
click at [1427, 399] on button at bounding box center [1425, 409] width 61 height 88
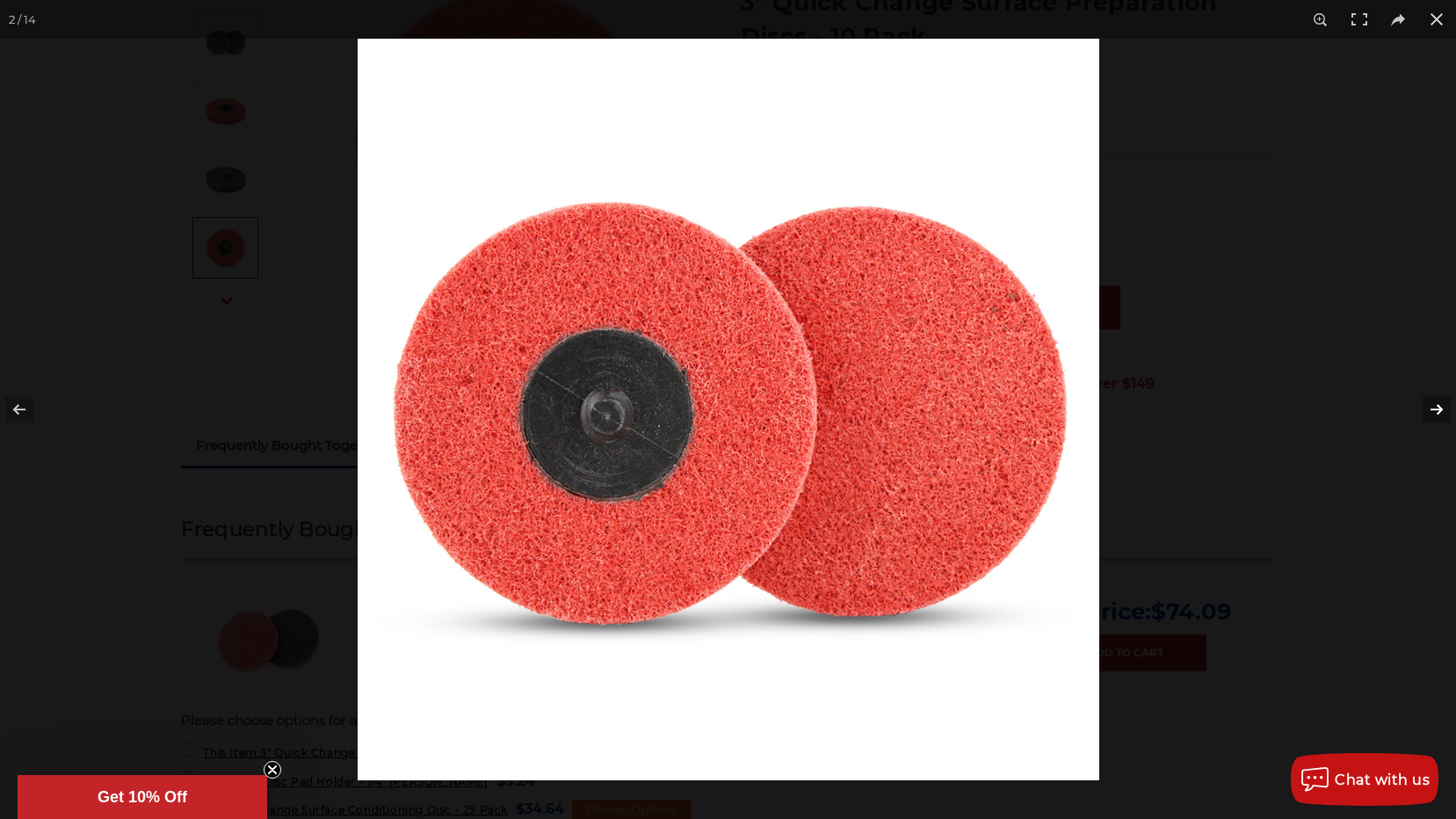
click at [1427, 399] on button at bounding box center [1425, 409] width 61 height 88
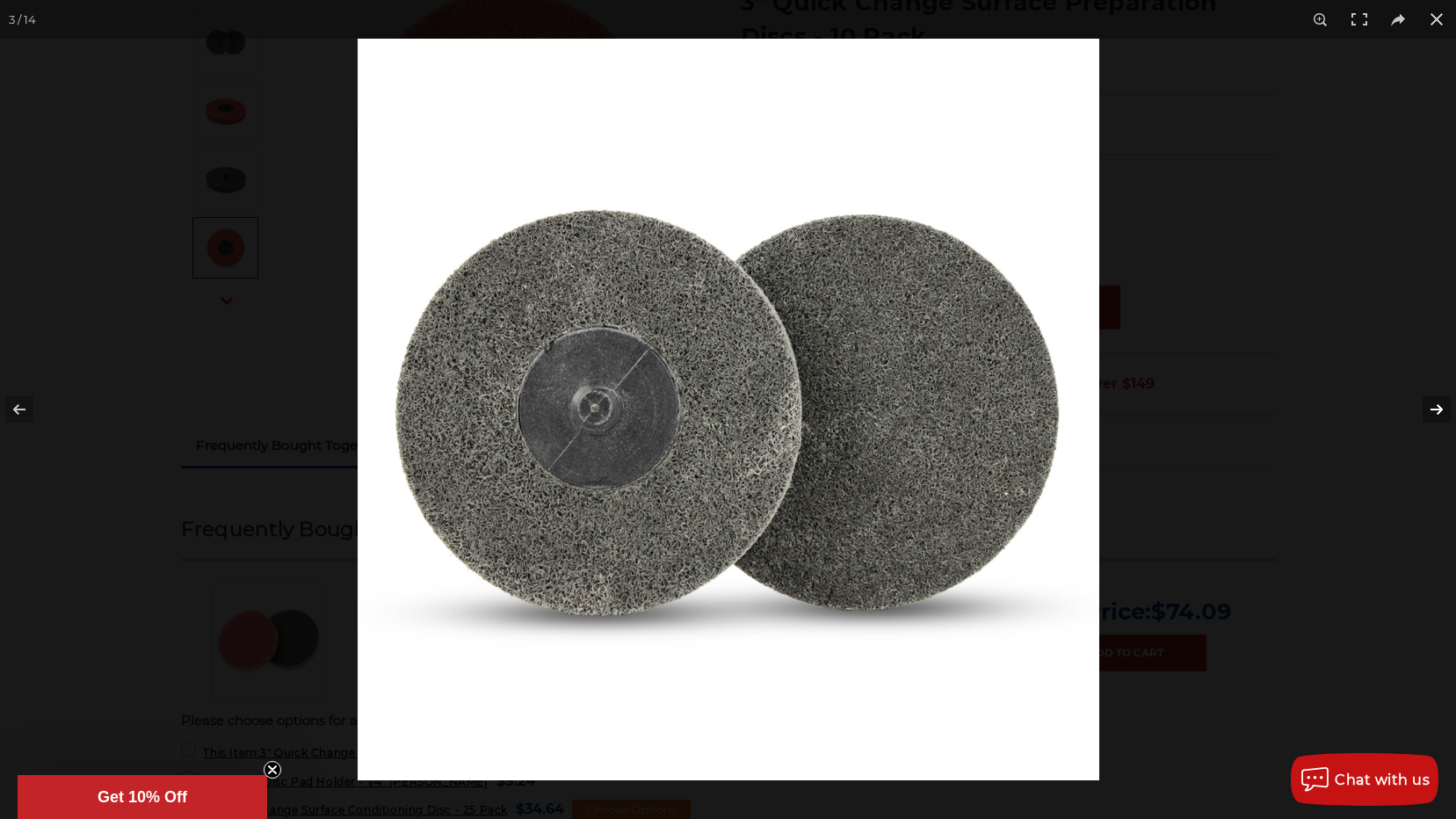
click at [1427, 399] on button at bounding box center [1425, 409] width 61 height 88
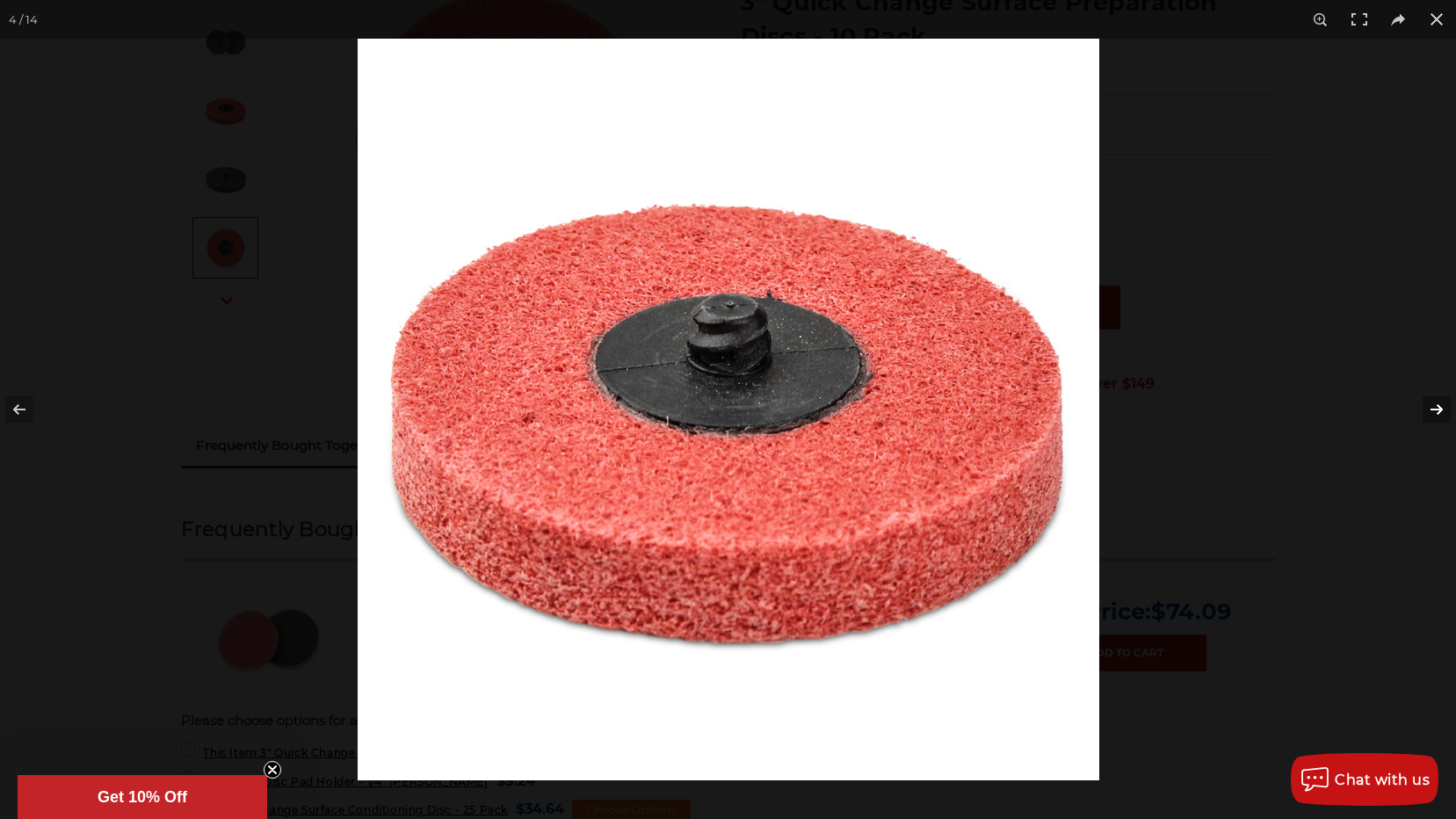
click at [1427, 399] on button at bounding box center [1425, 409] width 61 height 88
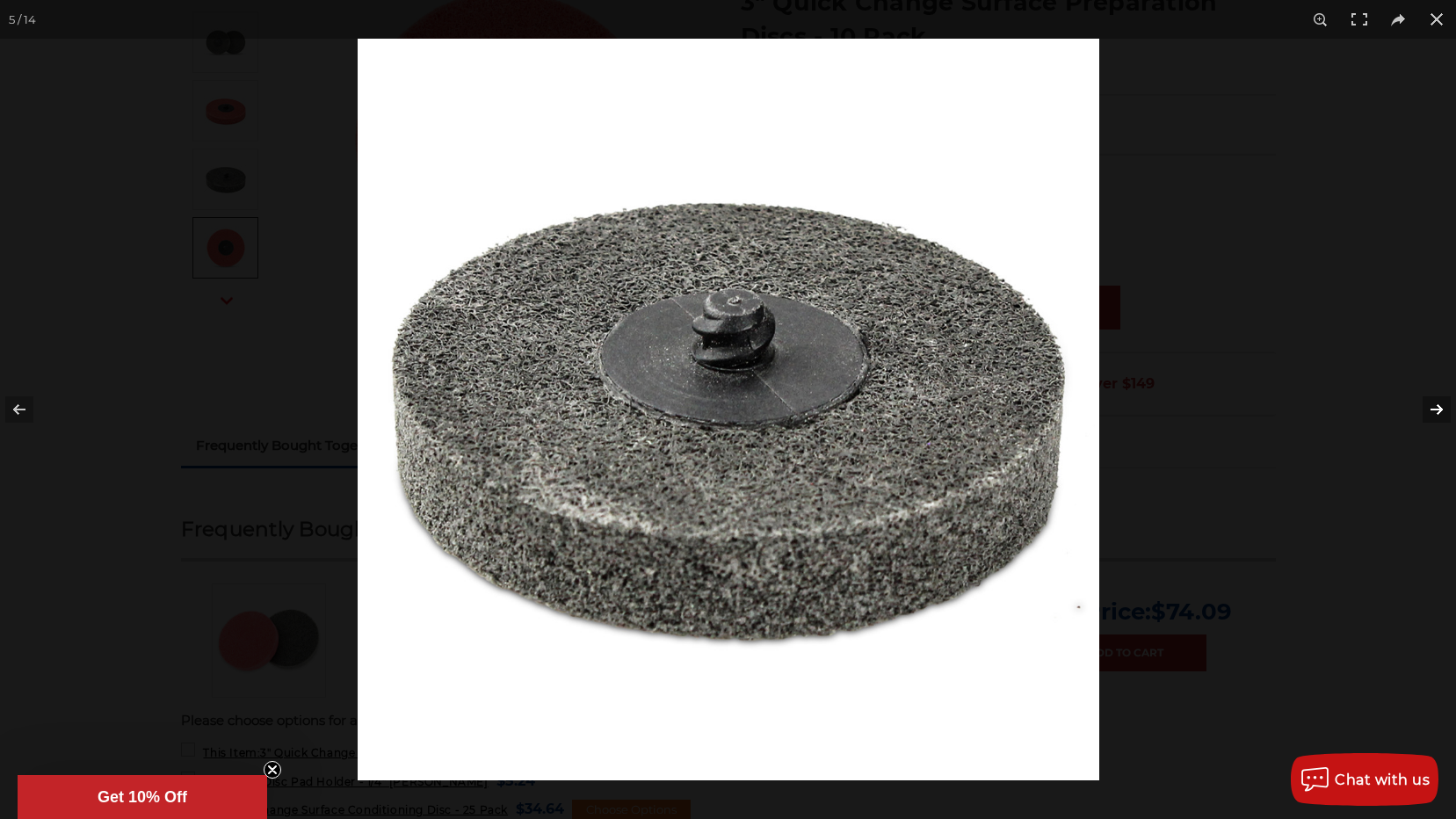
click at [1427, 399] on button at bounding box center [1425, 409] width 61 height 88
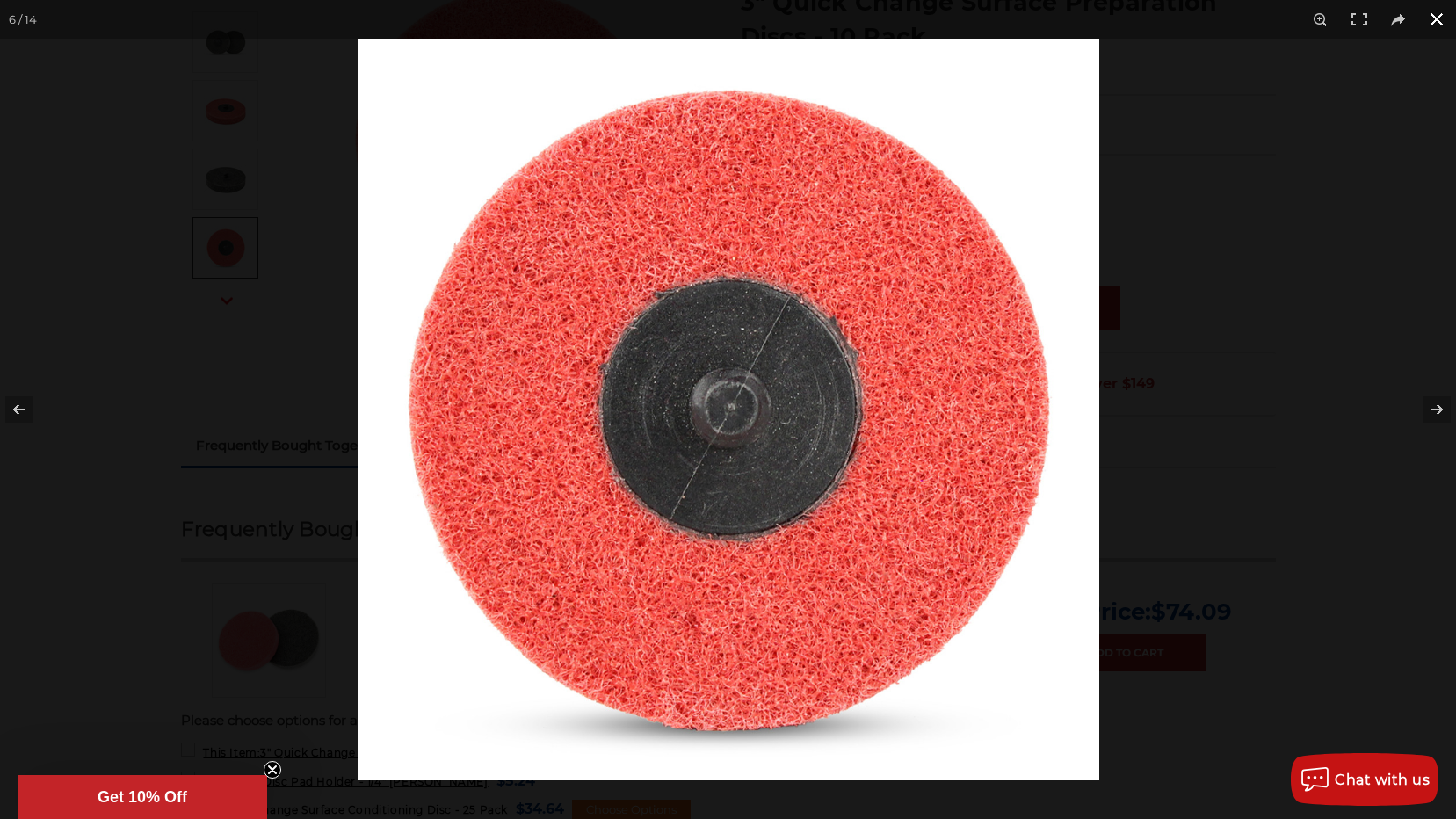
click at [1438, 20] on button at bounding box center [1436, 19] width 39 height 39
